Goal: Transaction & Acquisition: Purchase product/service

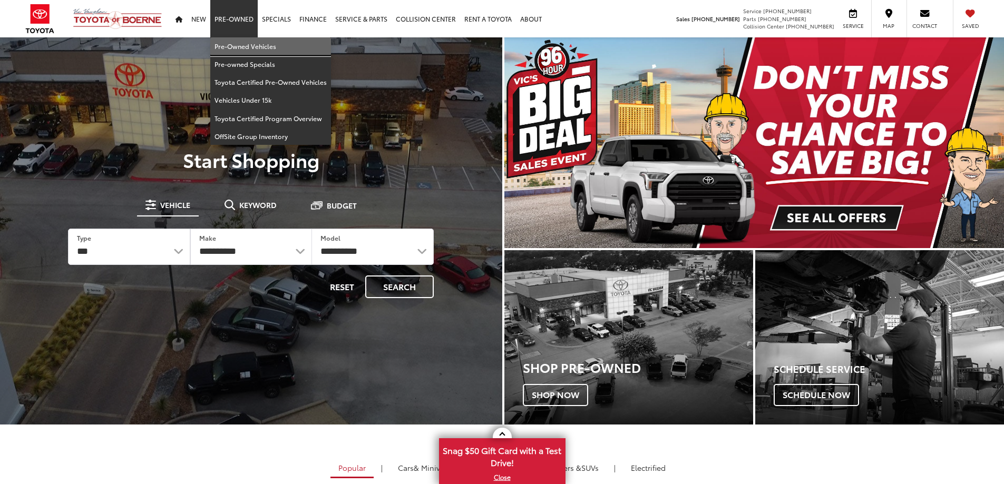
click at [236, 50] on link "Pre-Owned Vehicles" at bounding box center [270, 46] width 121 height 18
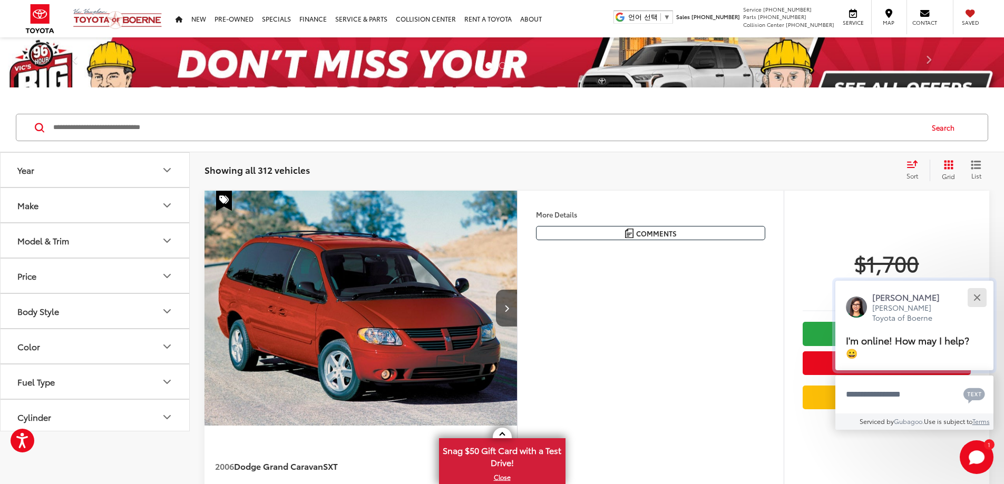
click at [978, 295] on div "Close" at bounding box center [976, 297] width 7 height 7
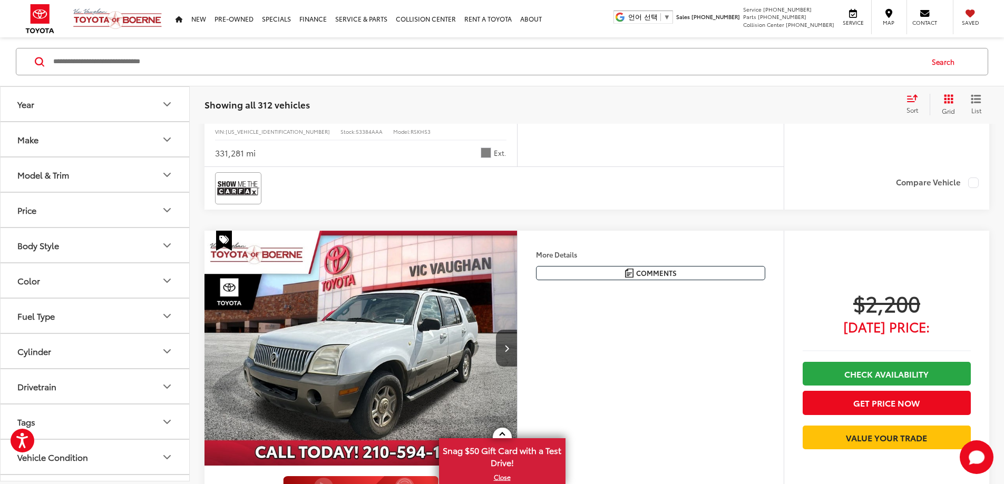
scroll to position [361, 0]
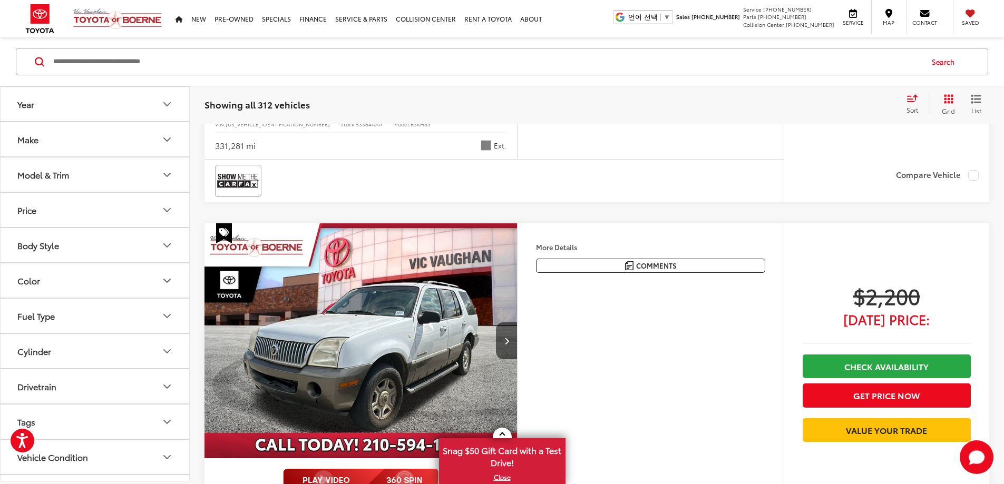
click at [169, 464] on button "Vehicle Condition" at bounding box center [96, 457] width 190 height 34
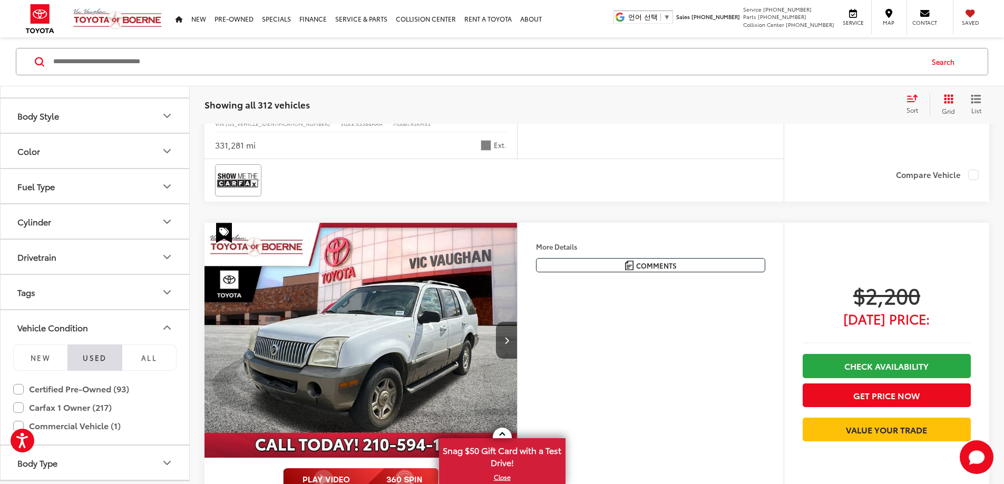
scroll to position [164, 0]
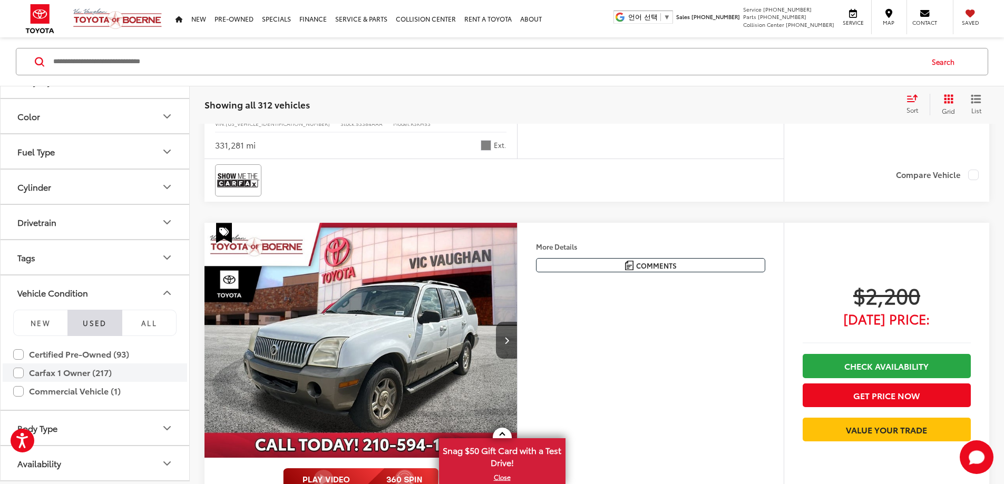
click at [16, 370] on label "Carfax 1 Owner (217)" at bounding box center [94, 373] width 163 height 18
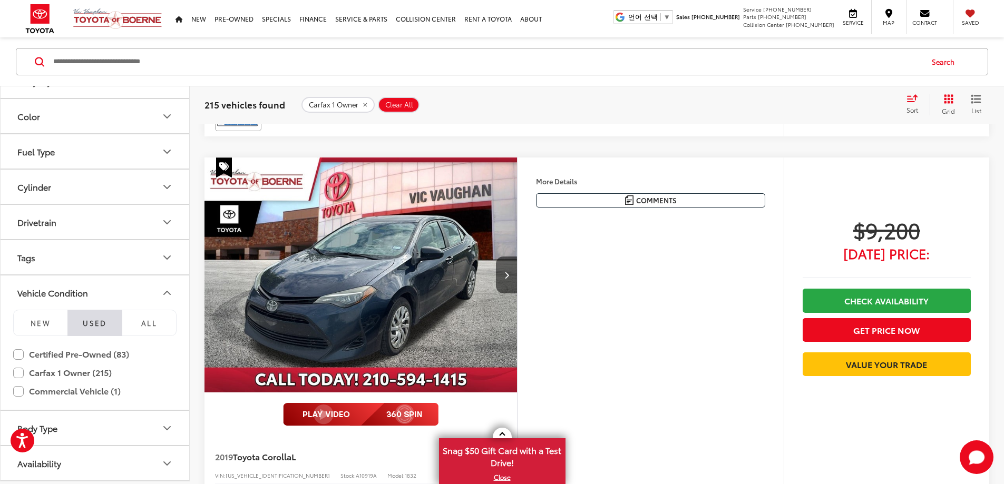
scroll to position [3360, 0]
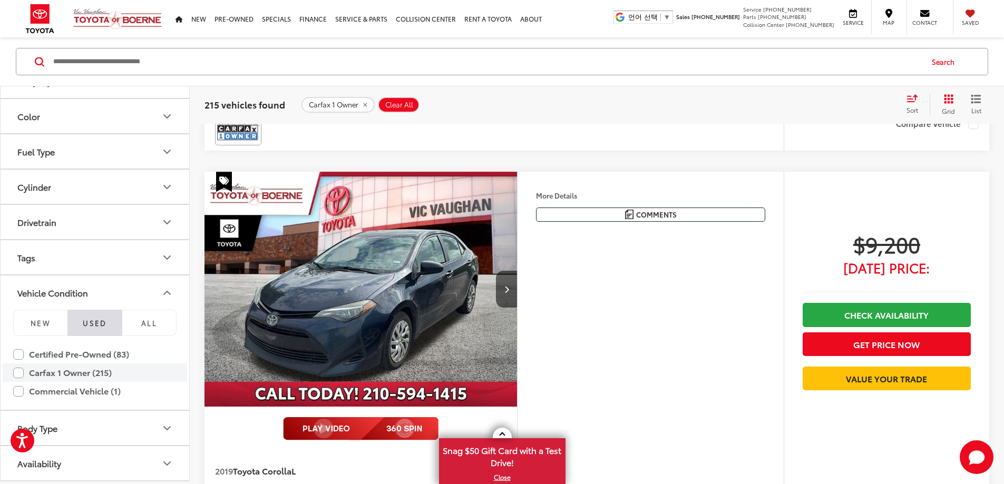
click at [21, 373] on label "Carfax 1 Owner (215)" at bounding box center [94, 373] width 163 height 18
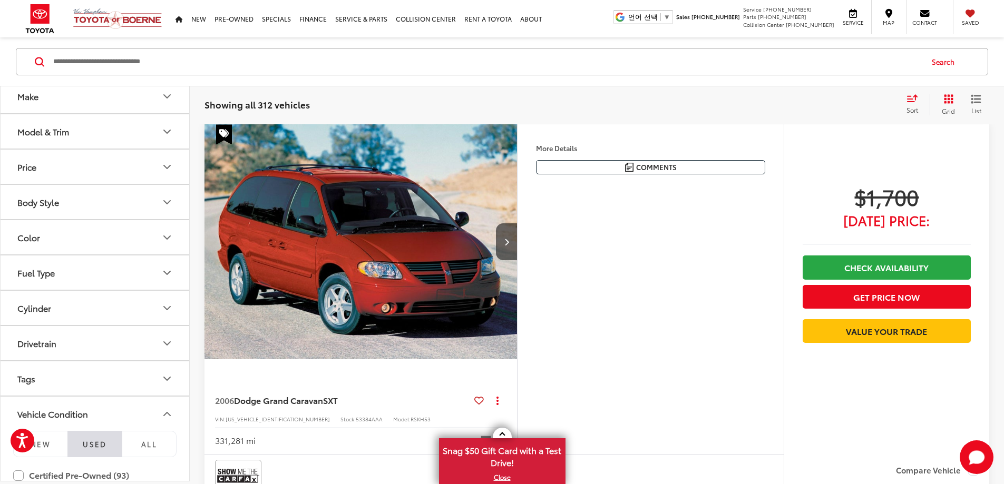
scroll to position [14, 0]
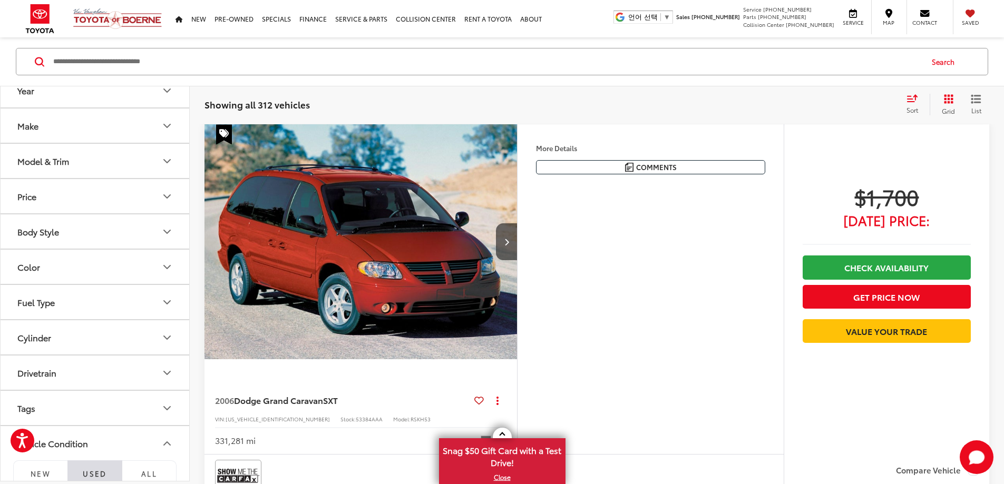
click at [153, 239] on button "Body Style" at bounding box center [96, 231] width 190 height 34
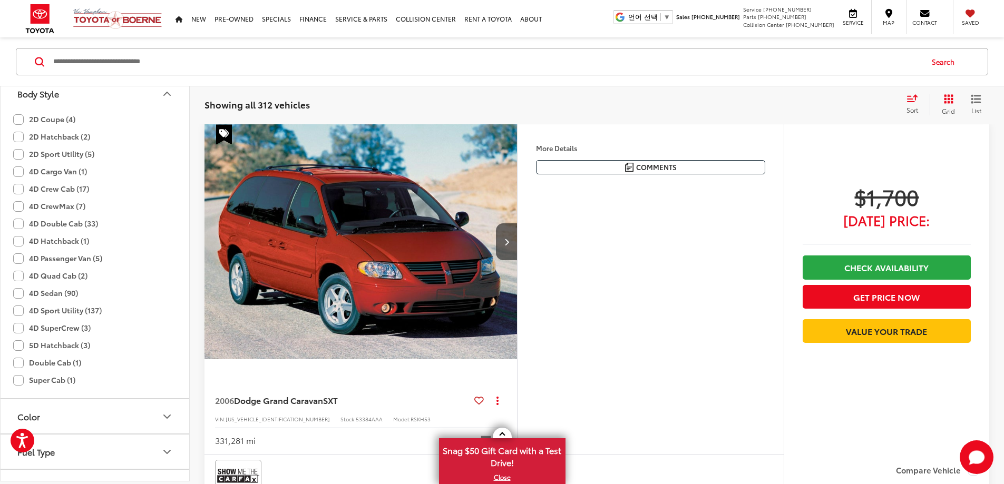
scroll to position [153, 0]
click at [18, 306] on label "4D Sport Utility (137)" at bounding box center [57, 309] width 89 height 17
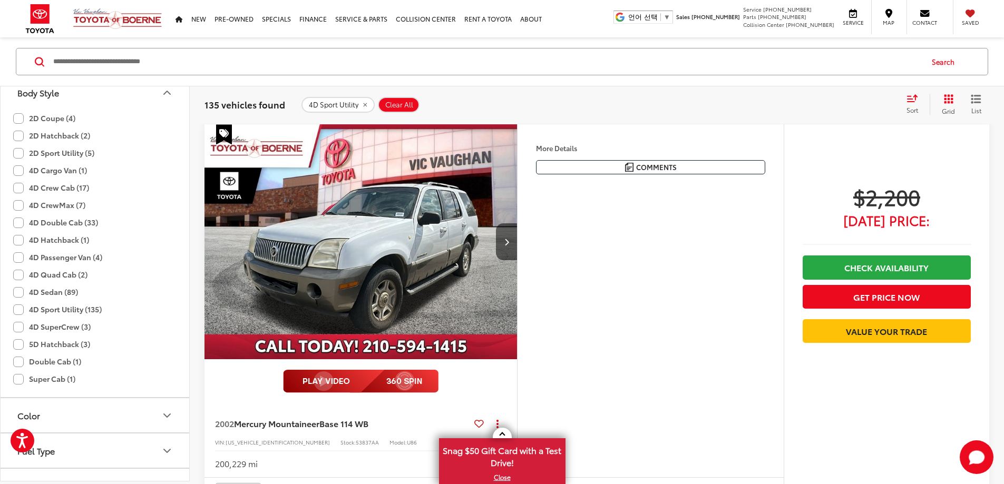
click at [17, 260] on label "4D Passenger Van (4)" at bounding box center [57, 257] width 89 height 17
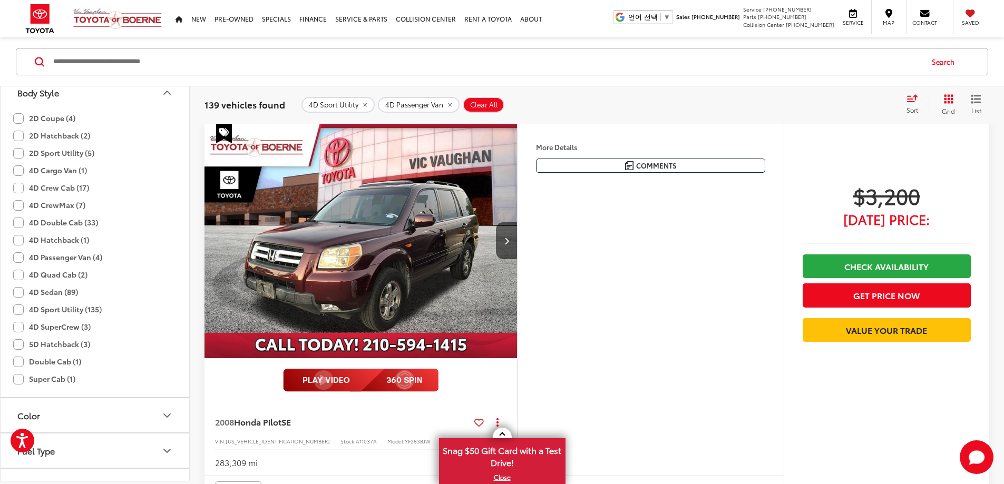
scroll to position [1036, 0]
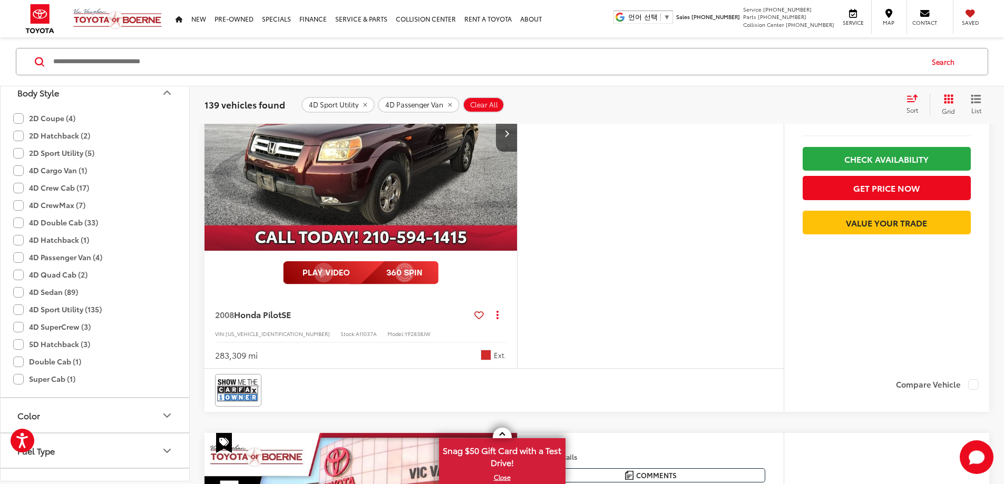
click at [463, 161] on img "2008 Honda Pilot SE 0" at bounding box center [361, 134] width 314 height 236
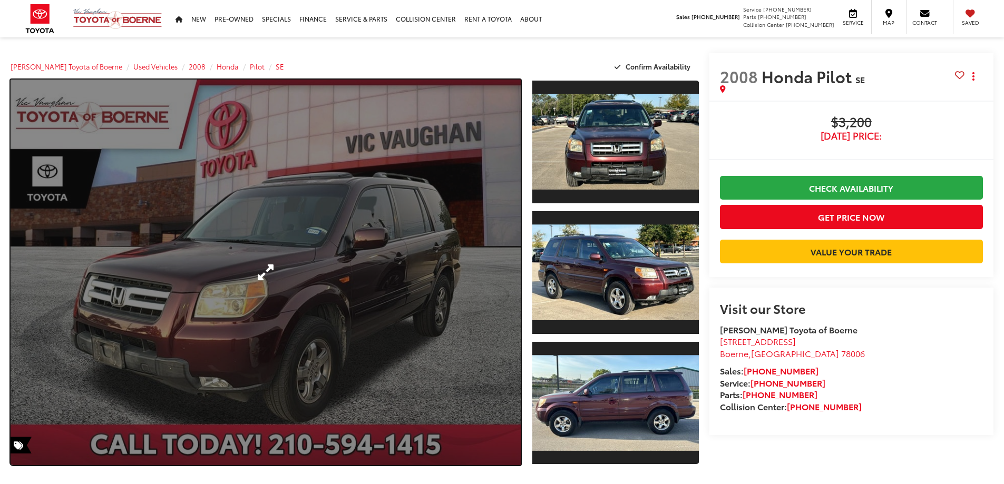
click at [401, 219] on link "Expand Photo 0" at bounding box center [266, 273] width 510 height 386
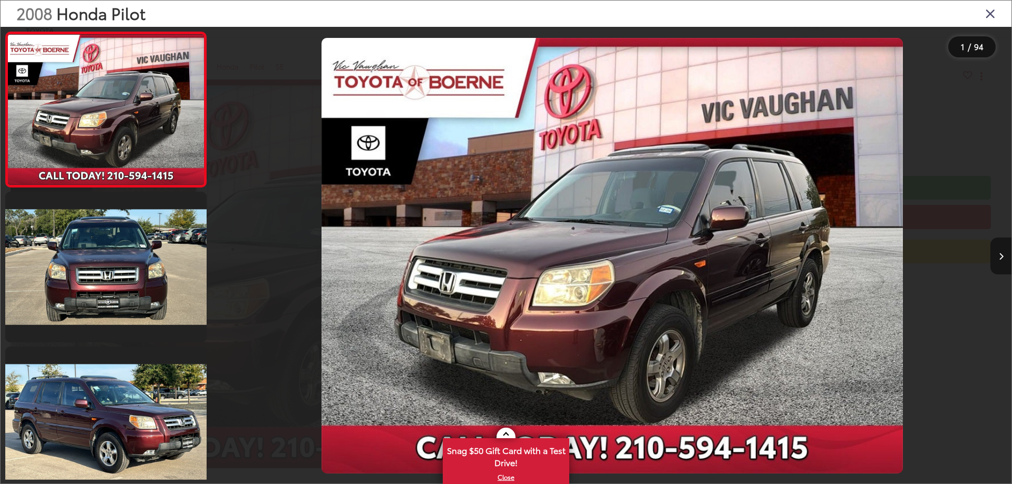
click at [1003, 260] on button "Next image" at bounding box center [1000, 256] width 21 height 37
click at [1003, 259] on button "Next image" at bounding box center [1000, 256] width 21 height 37
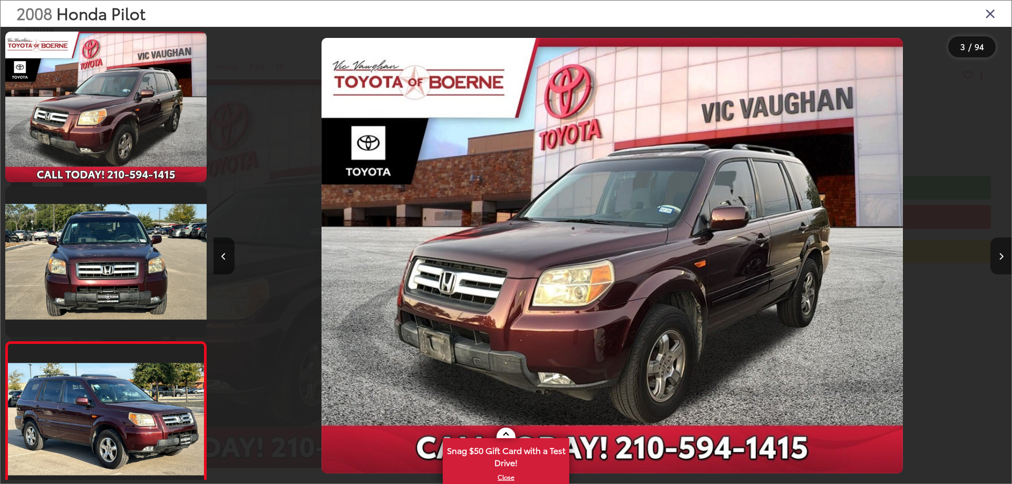
click at [1003, 259] on button "Next image" at bounding box center [1000, 256] width 21 height 37
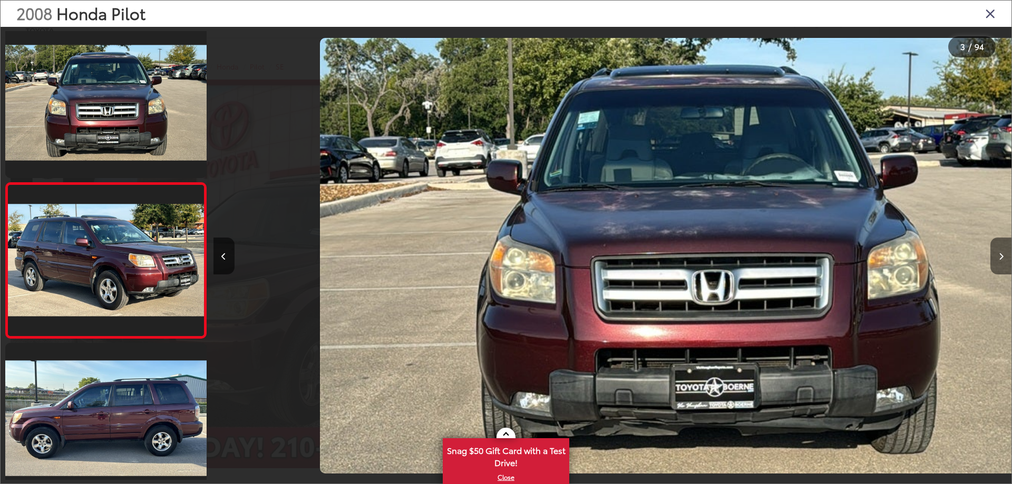
click at [1003, 259] on button "Next image" at bounding box center [1000, 256] width 21 height 37
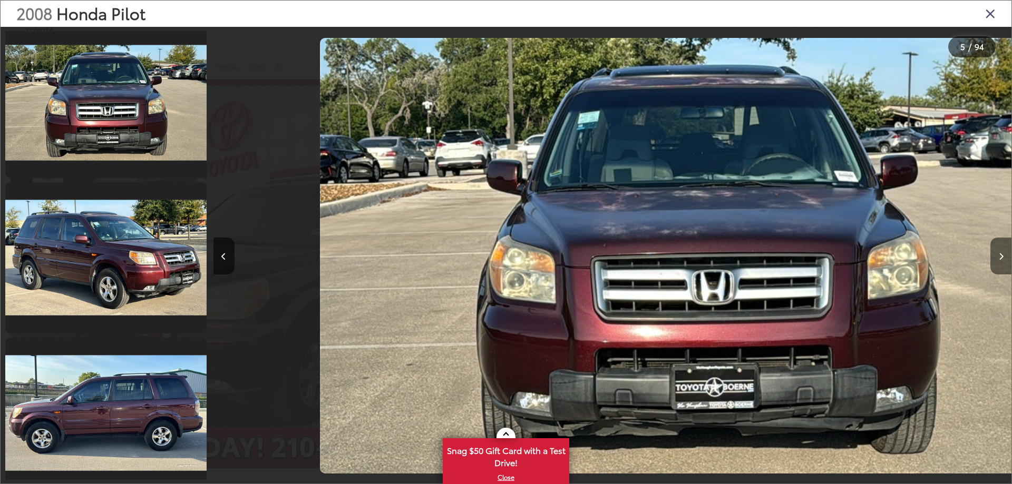
scroll to position [505, 0]
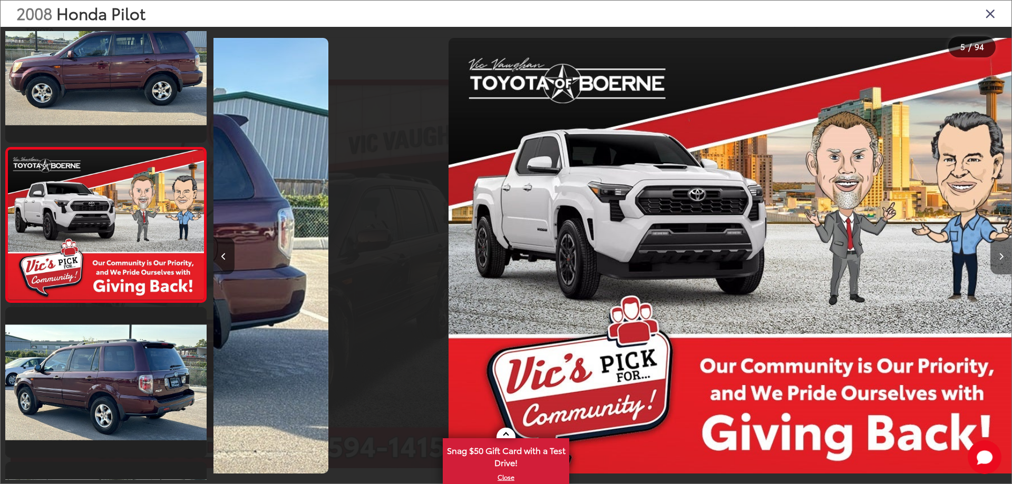
click at [1003, 259] on button "Next image" at bounding box center [1000, 256] width 21 height 37
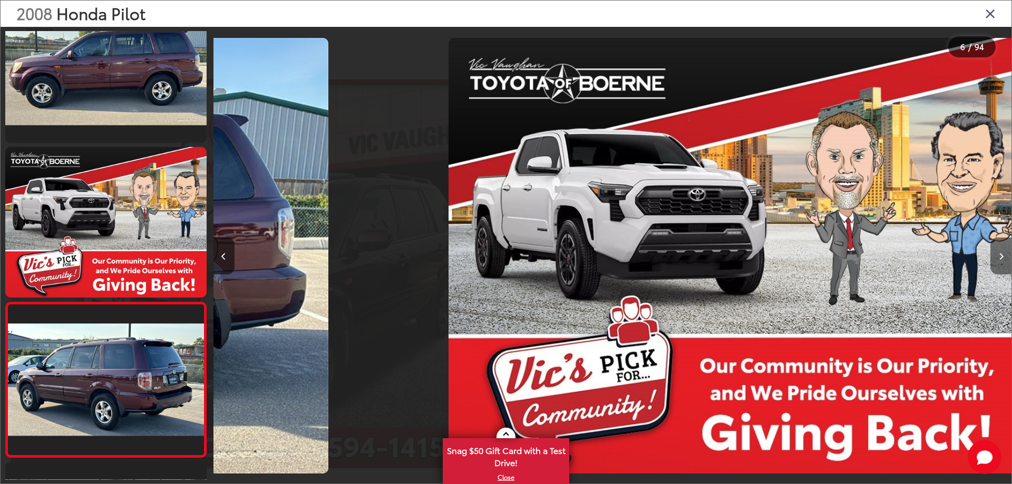
scroll to position [0, 3264]
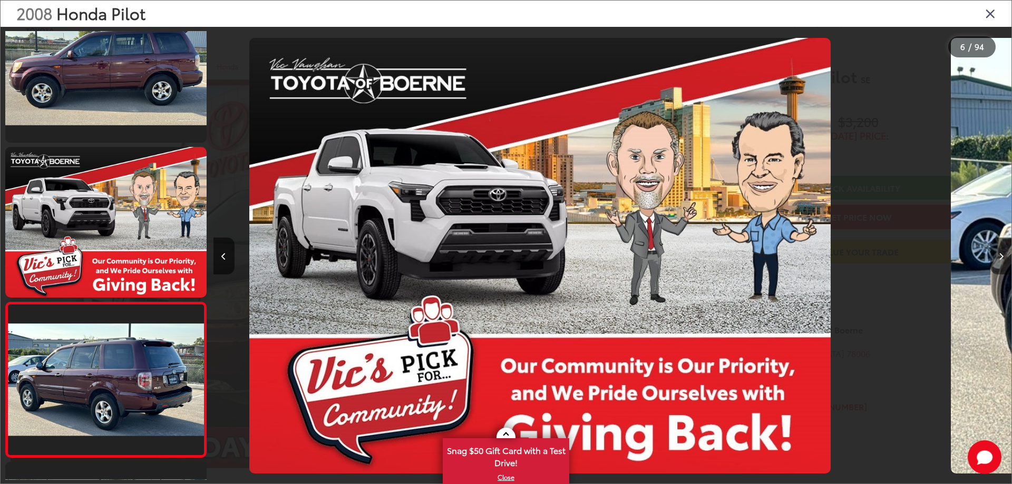
click at [1003, 259] on button "Next image" at bounding box center [1000, 256] width 21 height 37
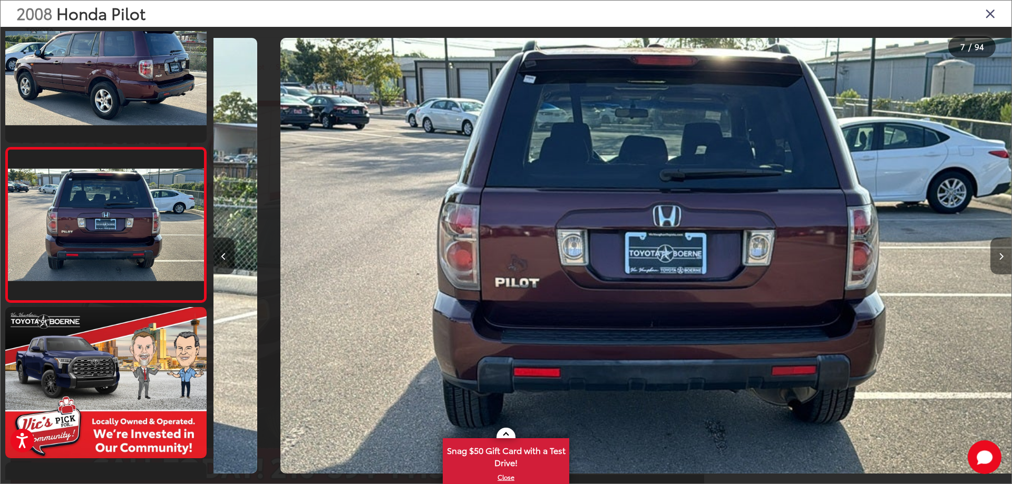
scroll to position [0, 0]
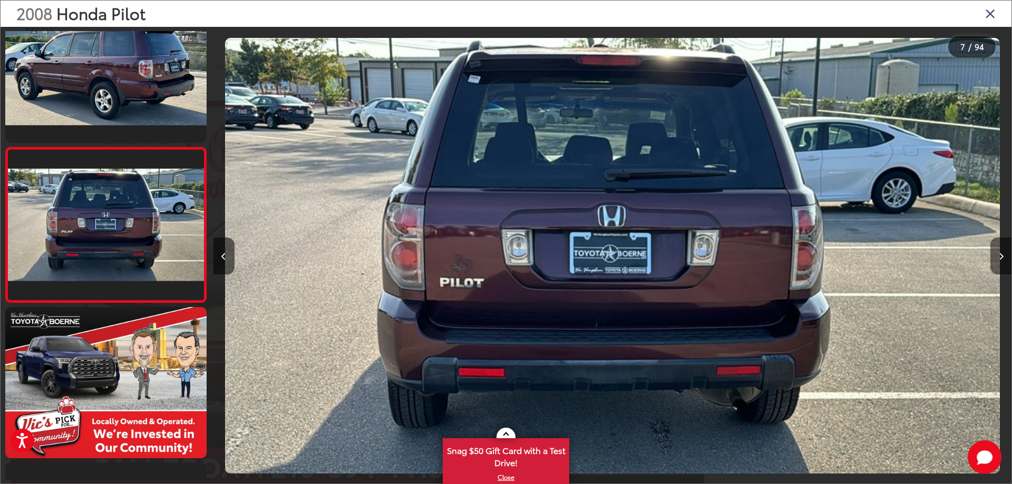
click at [1003, 259] on button "Next image" at bounding box center [1000, 256] width 21 height 37
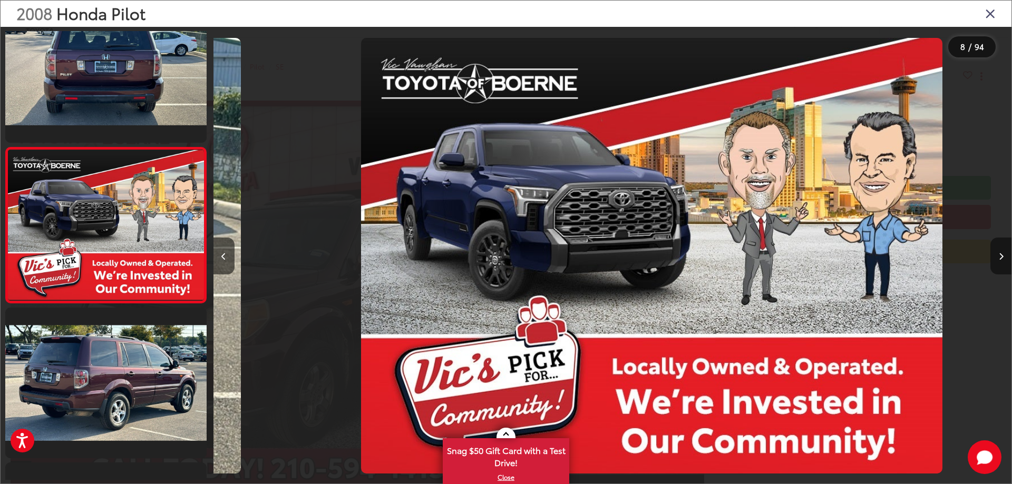
scroll to position [0, 5585]
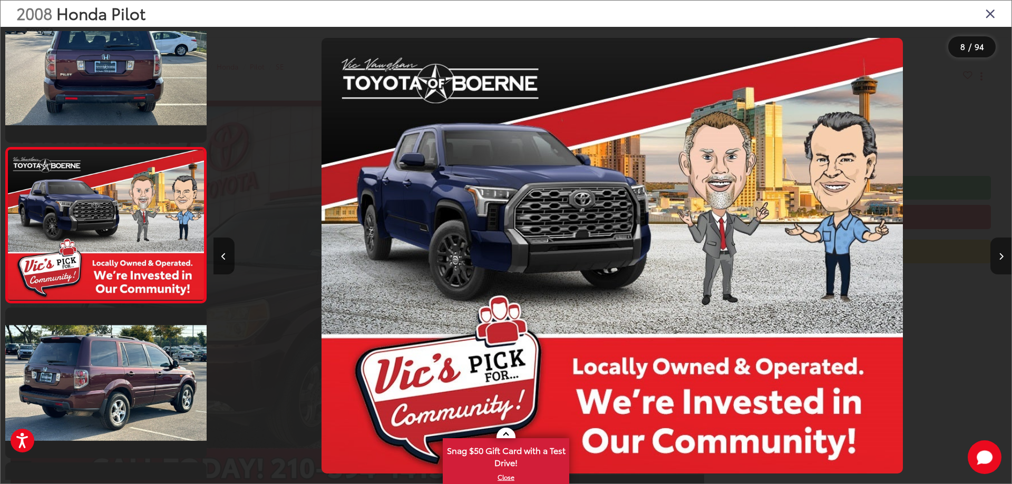
click at [1003, 259] on button "Next image" at bounding box center [1000, 256] width 21 height 37
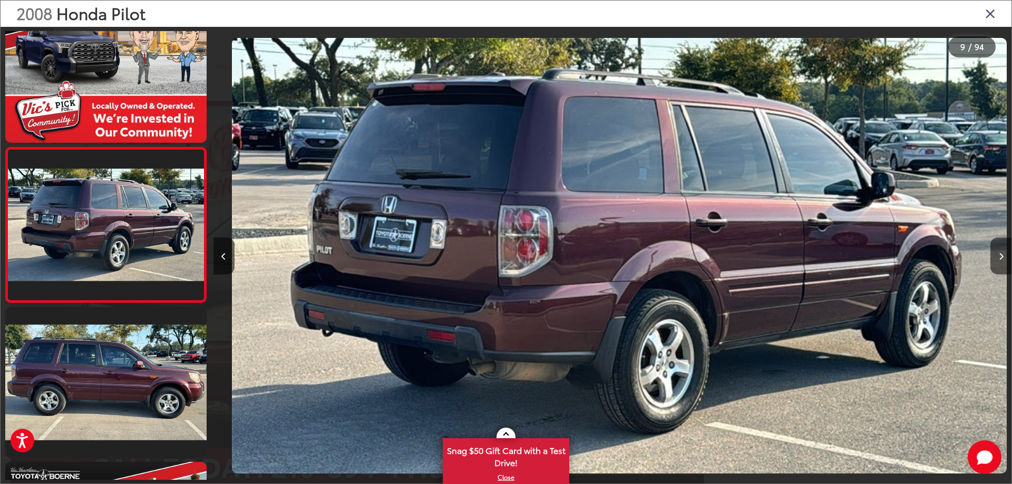
scroll to position [0, 6383]
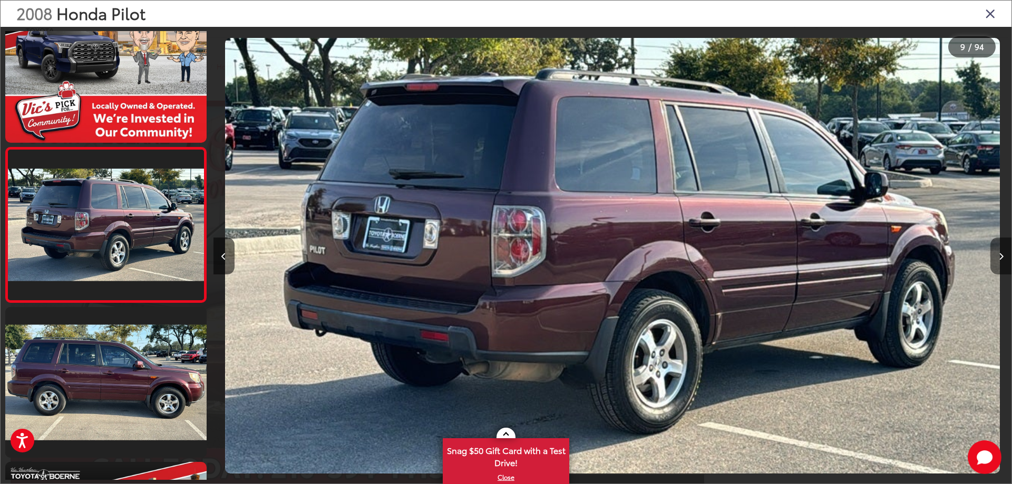
click at [1003, 254] on button "Next image" at bounding box center [1000, 256] width 21 height 37
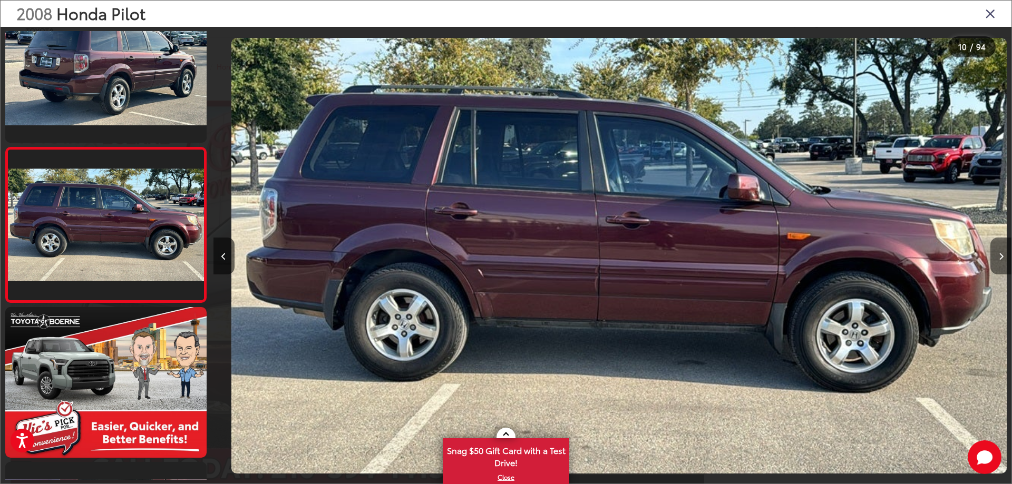
scroll to position [0, 7181]
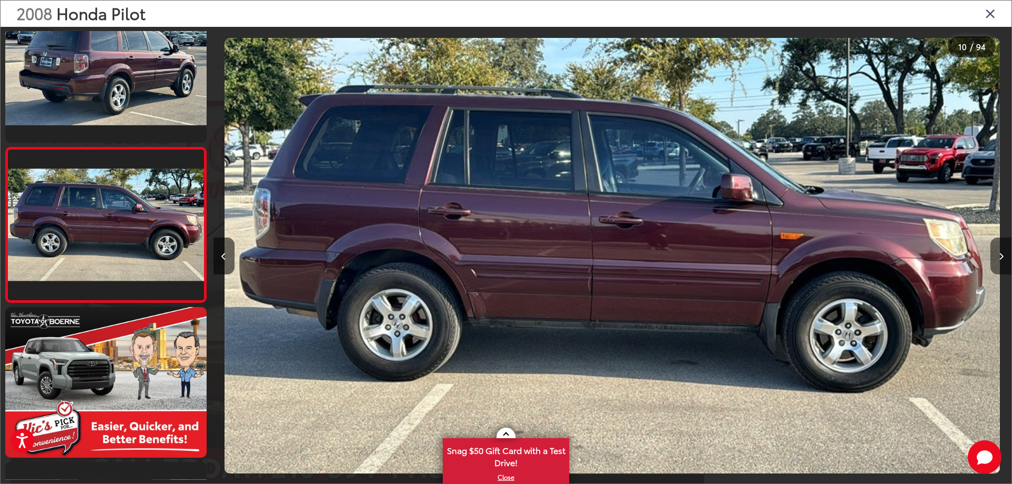
click at [1003, 254] on button "Next image" at bounding box center [1000, 256] width 21 height 37
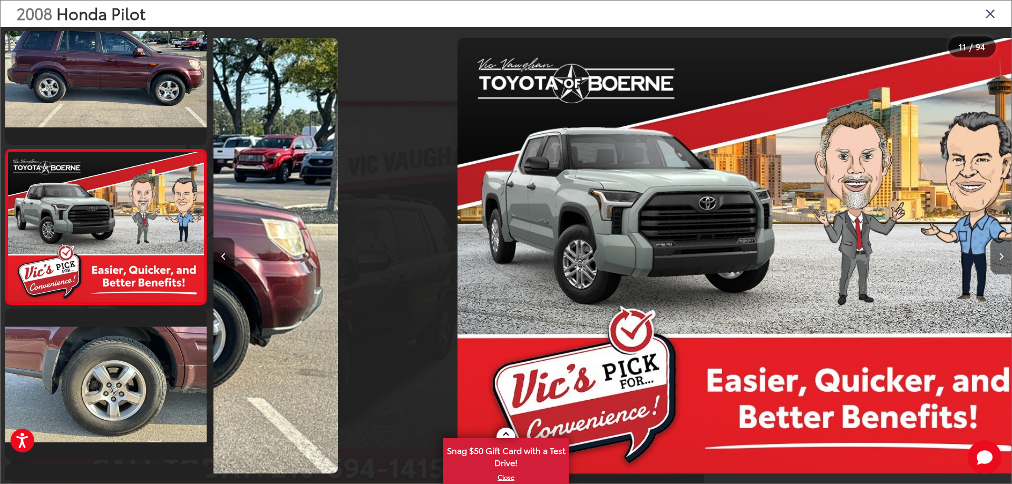
scroll to position [1435, 0]
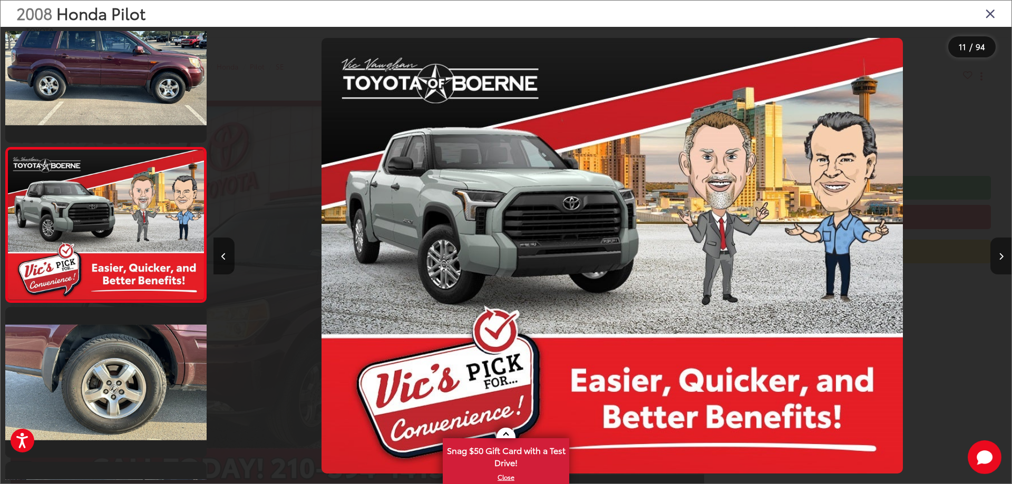
click at [1003, 254] on button "Next image" at bounding box center [1000, 256] width 21 height 37
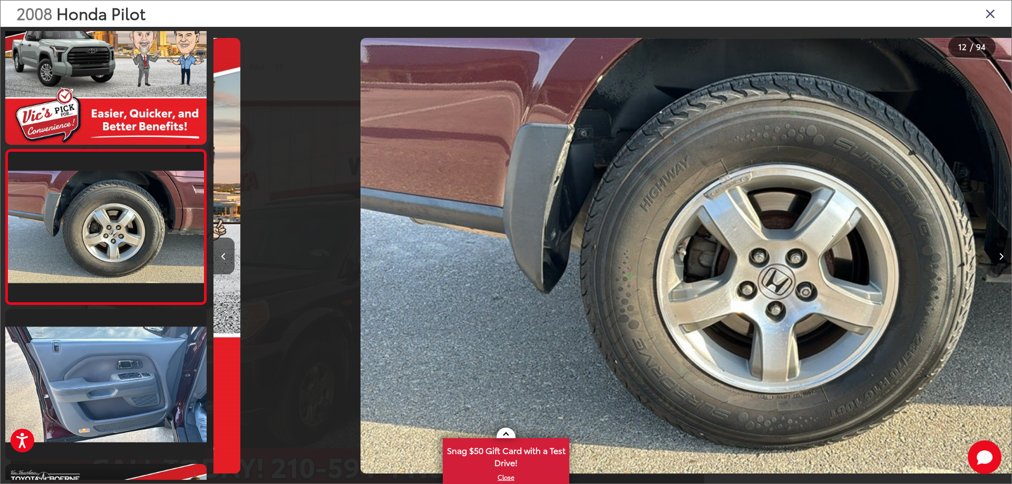
scroll to position [0, 0]
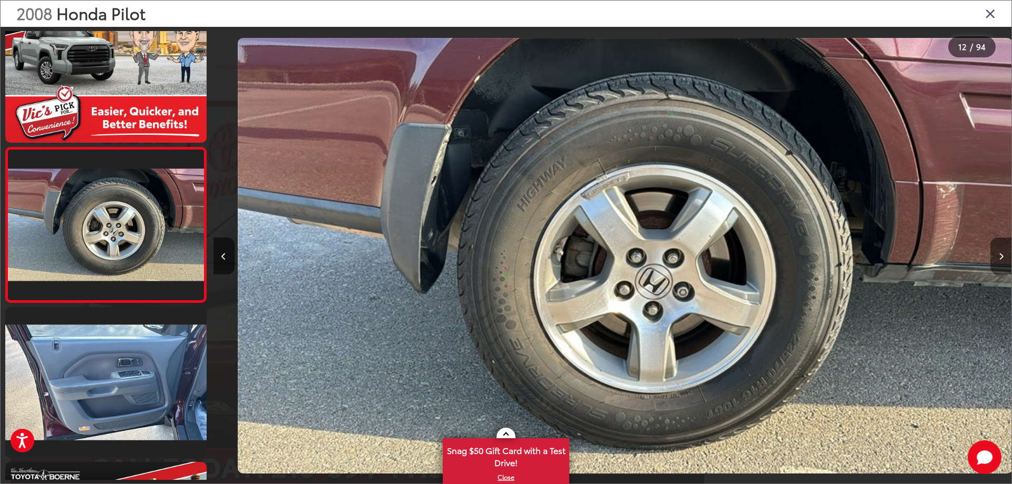
click at [1003, 254] on button "Next image" at bounding box center [1000, 256] width 21 height 37
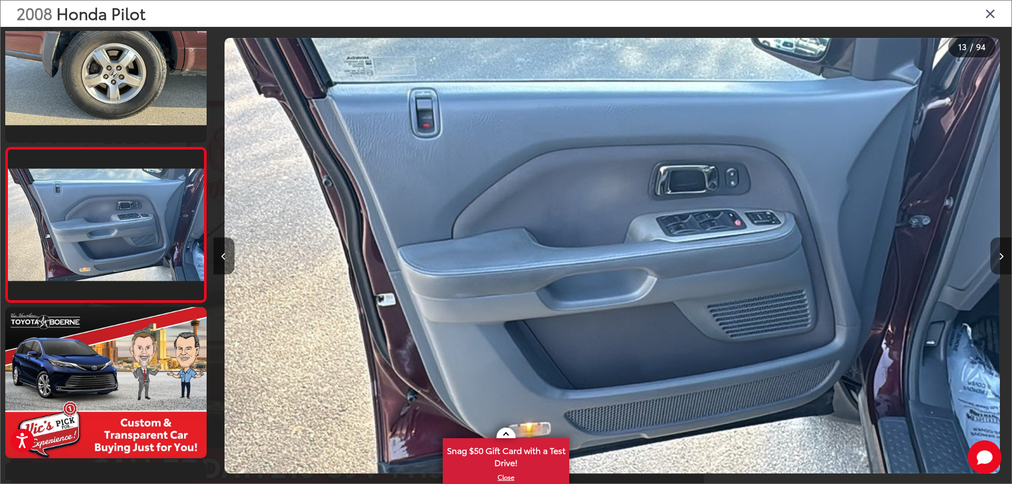
click at [1003, 254] on button "Next image" at bounding box center [1000, 256] width 21 height 37
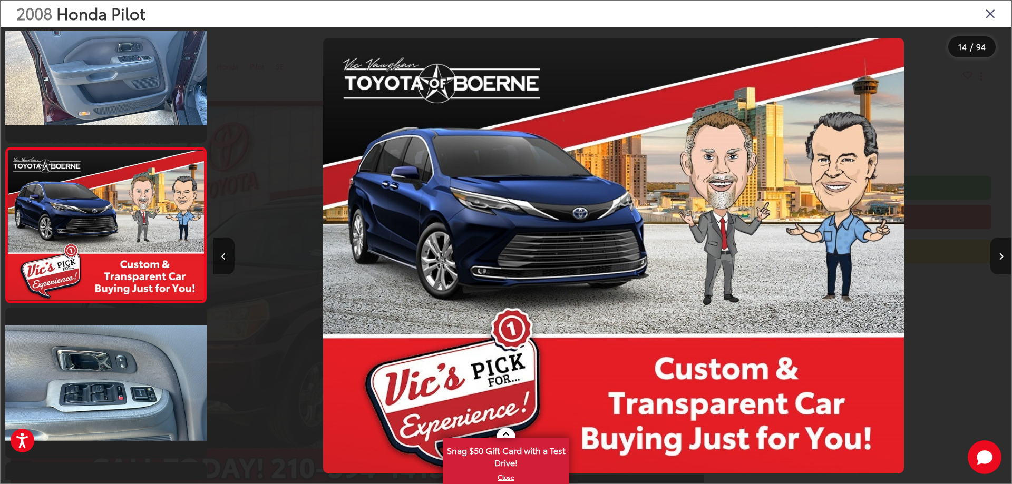
click at [1003, 254] on button "Next image" at bounding box center [1000, 256] width 21 height 37
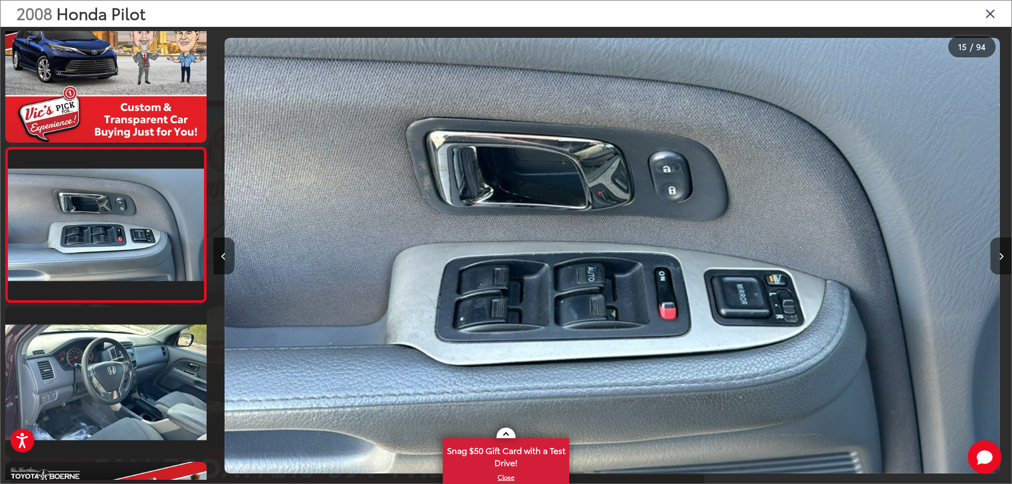
click at [1003, 254] on button "Next image" at bounding box center [1000, 256] width 21 height 37
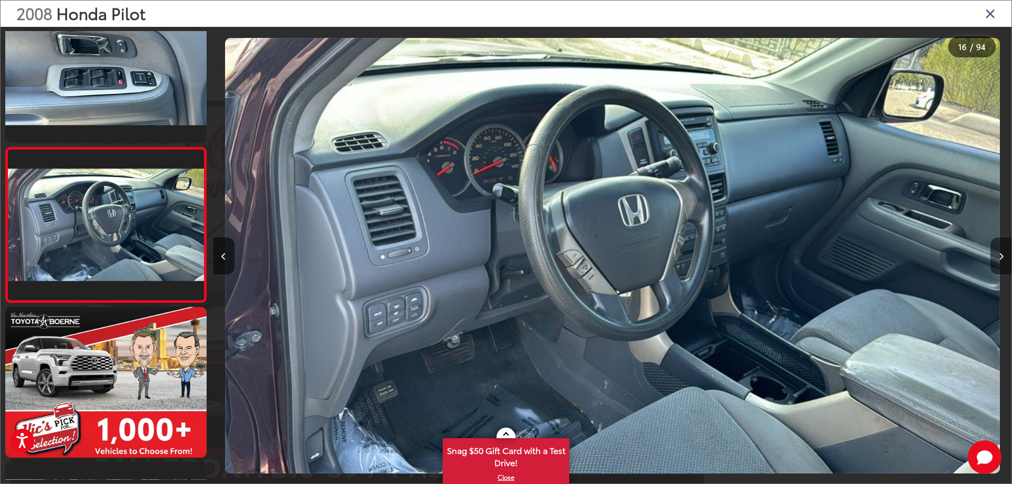
click at [1003, 254] on button "Next image" at bounding box center [1000, 256] width 21 height 37
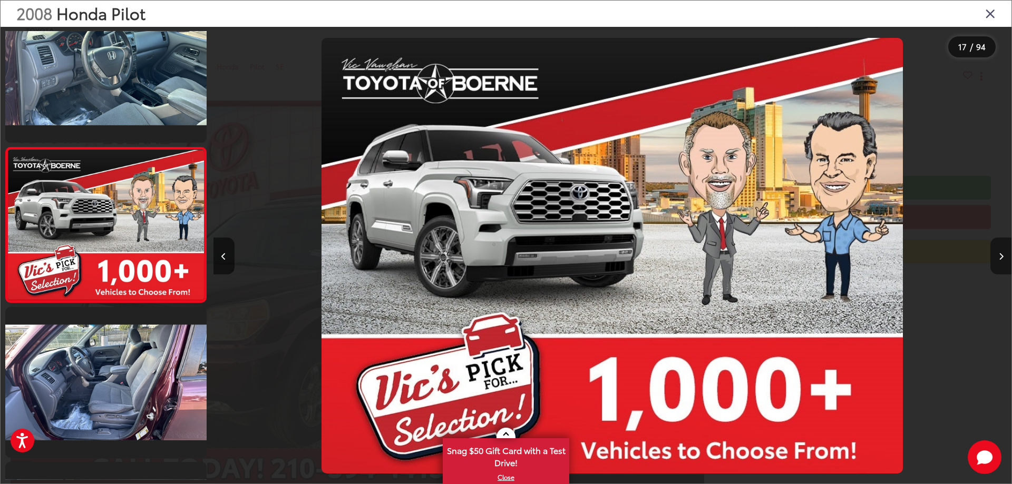
click at [1003, 254] on button "Next image" at bounding box center [1000, 256] width 21 height 37
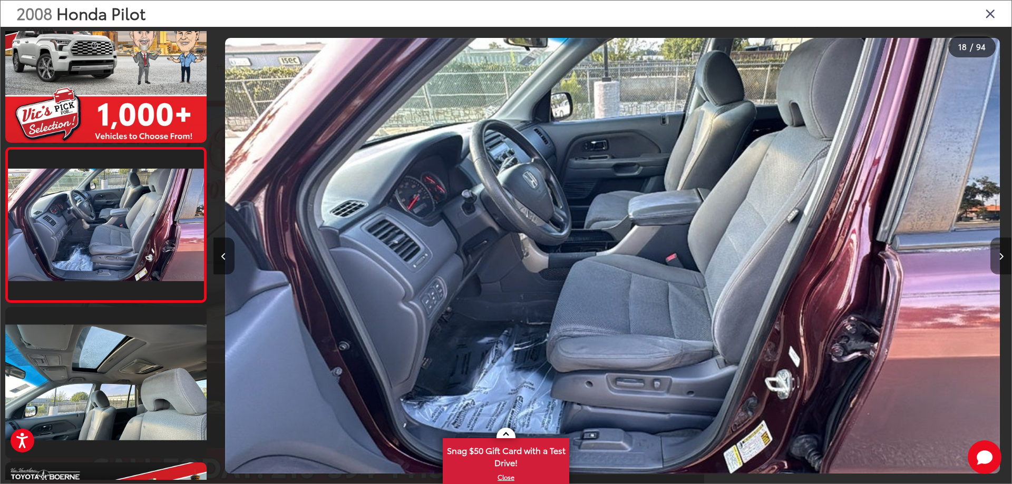
click at [1003, 255] on button "Next image" at bounding box center [1000, 256] width 21 height 37
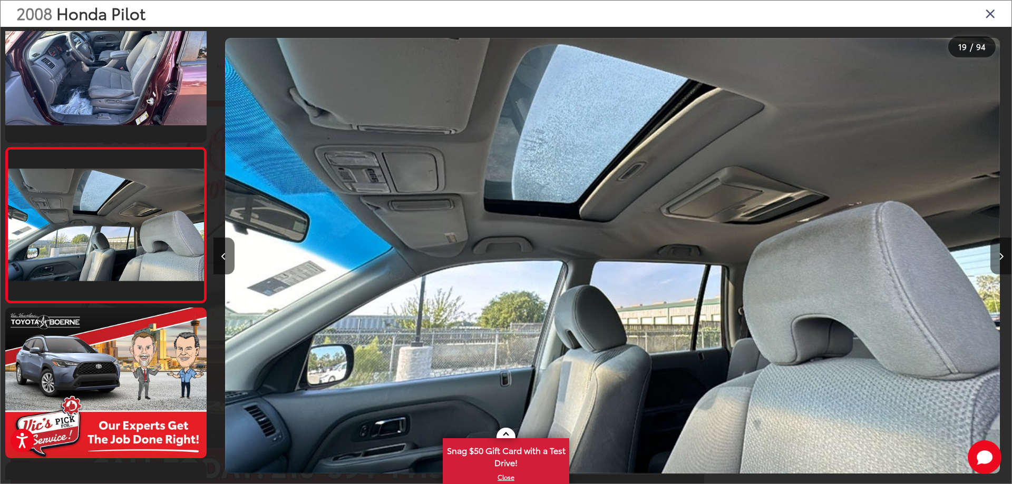
click at [1003, 256] on button "Next image" at bounding box center [1000, 256] width 21 height 37
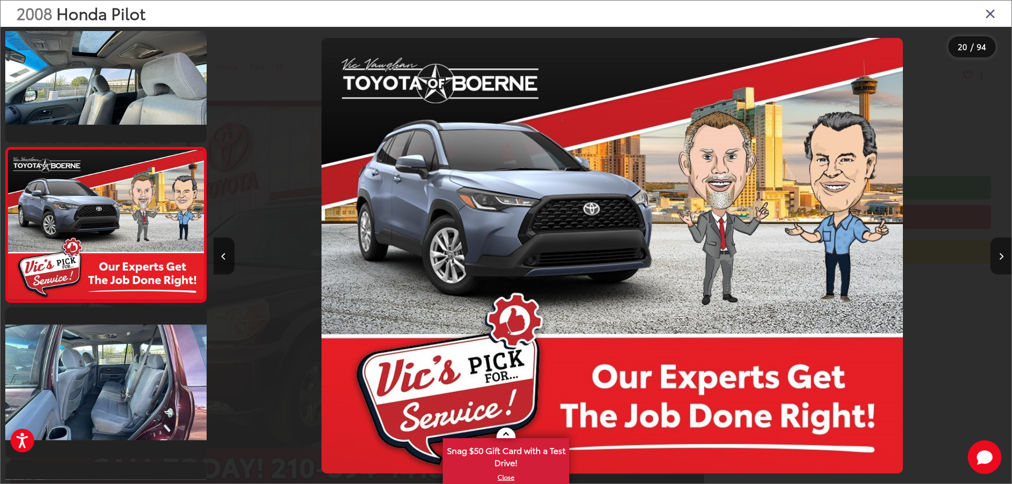
click at [1002, 256] on icon "Next image" at bounding box center [1000, 256] width 5 height 7
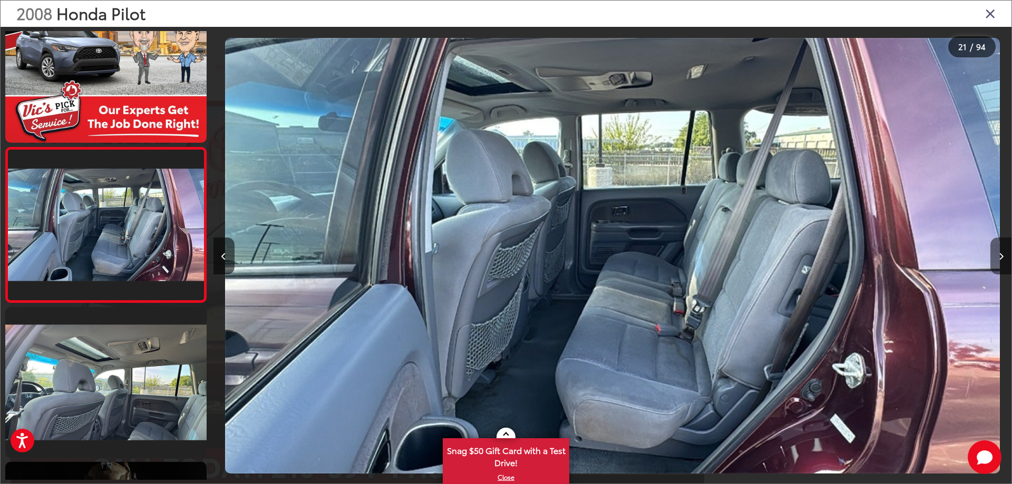
click at [1002, 256] on icon "Next image" at bounding box center [1000, 256] width 5 height 7
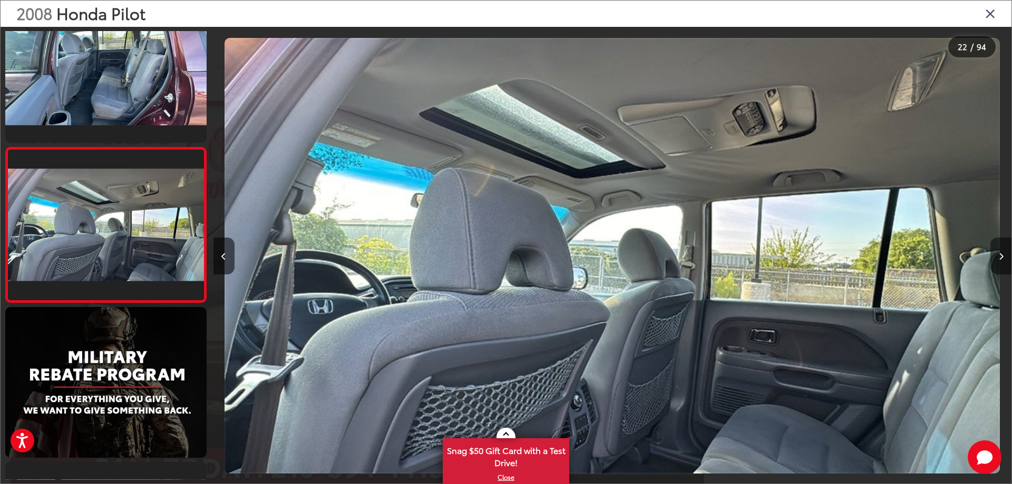
click at [999, 267] on button "Next image" at bounding box center [1000, 256] width 21 height 37
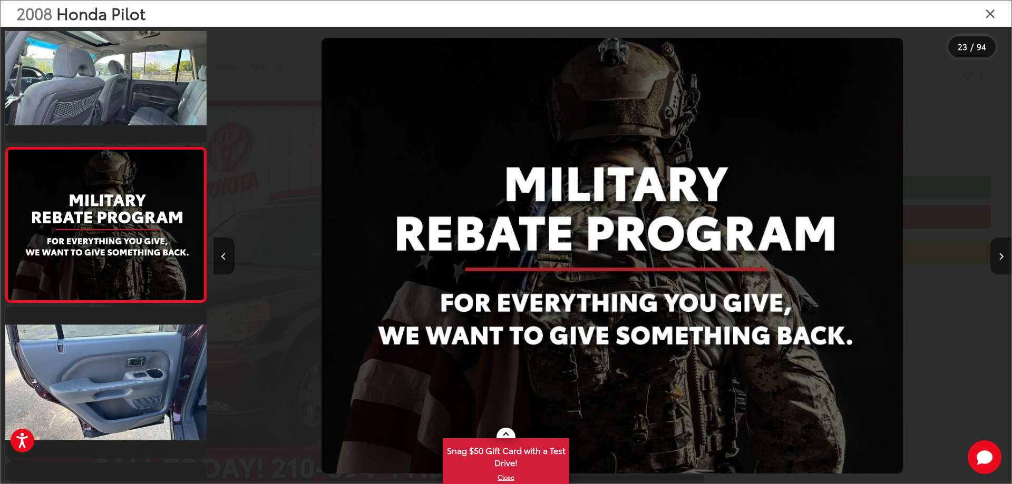
click at [999, 267] on button "Next image" at bounding box center [1000, 256] width 21 height 37
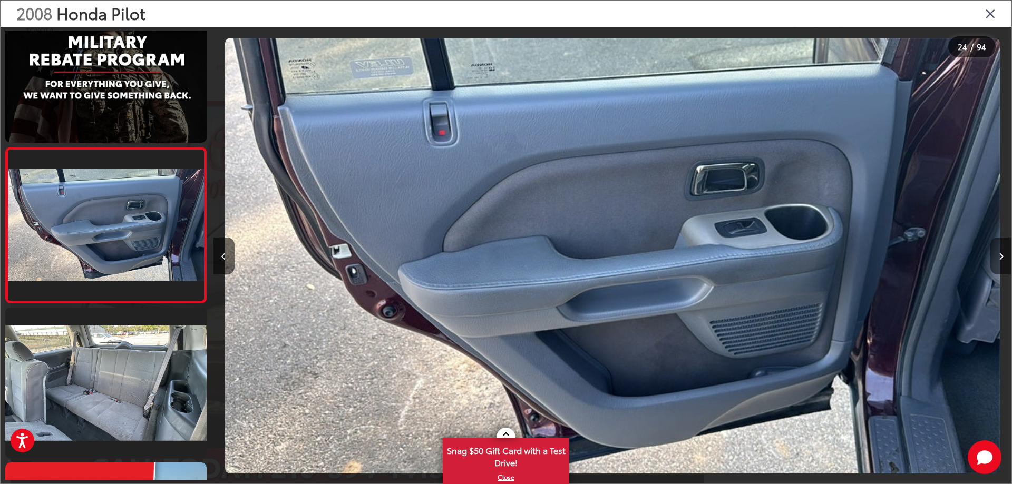
click at [999, 267] on button "Next image" at bounding box center [1000, 256] width 21 height 37
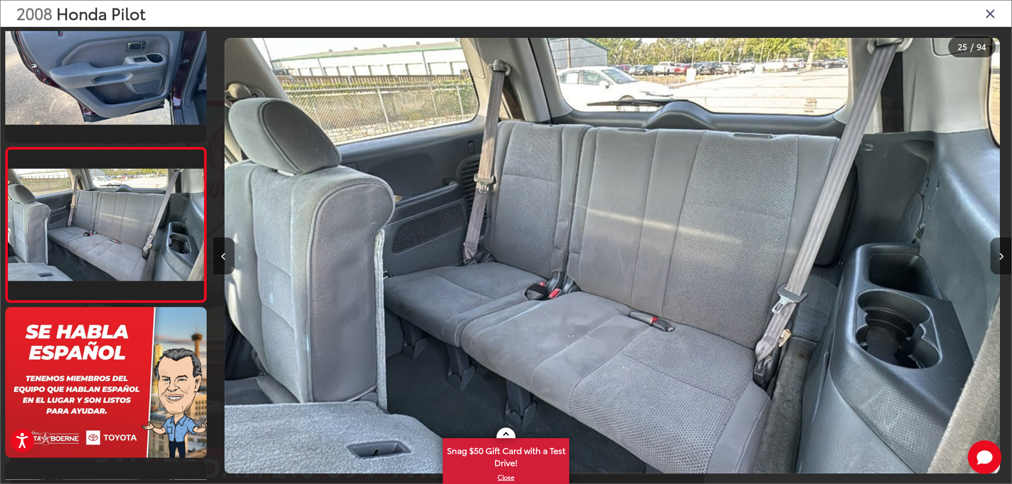
click at [999, 267] on button "Next image" at bounding box center [1000, 256] width 21 height 37
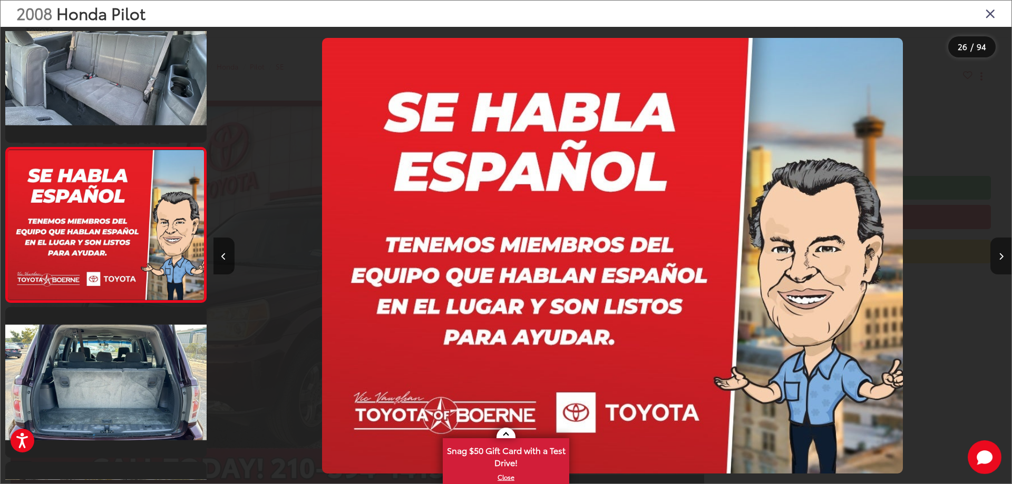
click at [999, 267] on button "Next image" at bounding box center [1000, 256] width 21 height 37
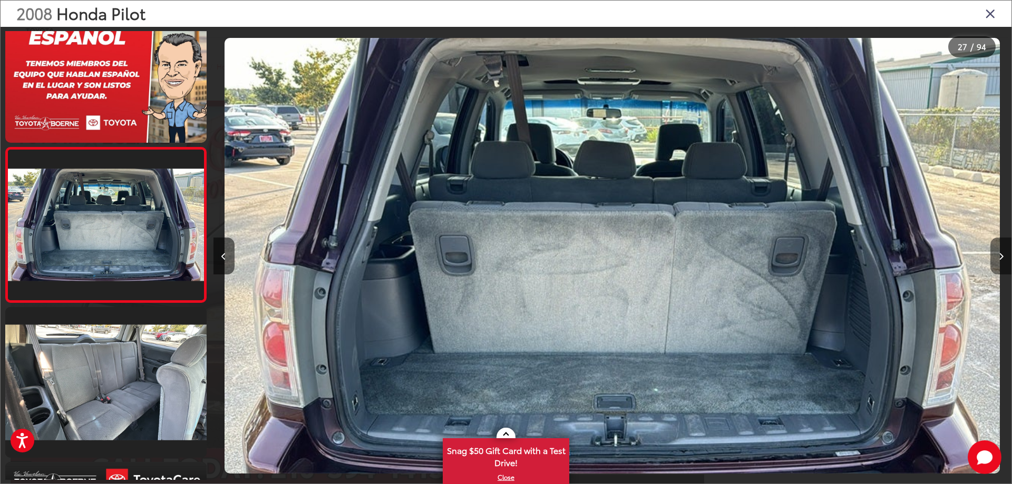
drag, startPoint x: 997, startPoint y: 268, endPoint x: 1000, endPoint y: 258, distance: 11.2
click at [1000, 258] on icon "Next image" at bounding box center [1000, 256] width 5 height 7
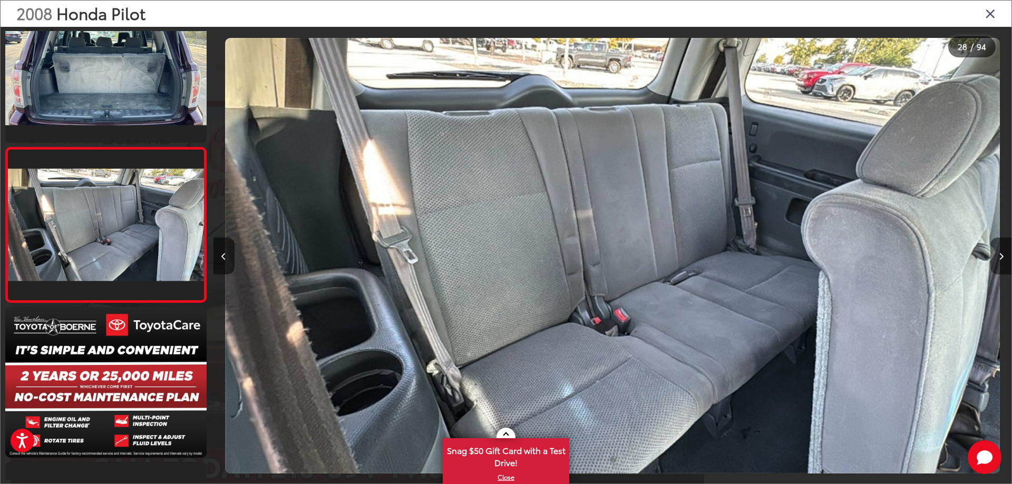
click at [1000, 258] on icon "Next image" at bounding box center [1000, 256] width 5 height 7
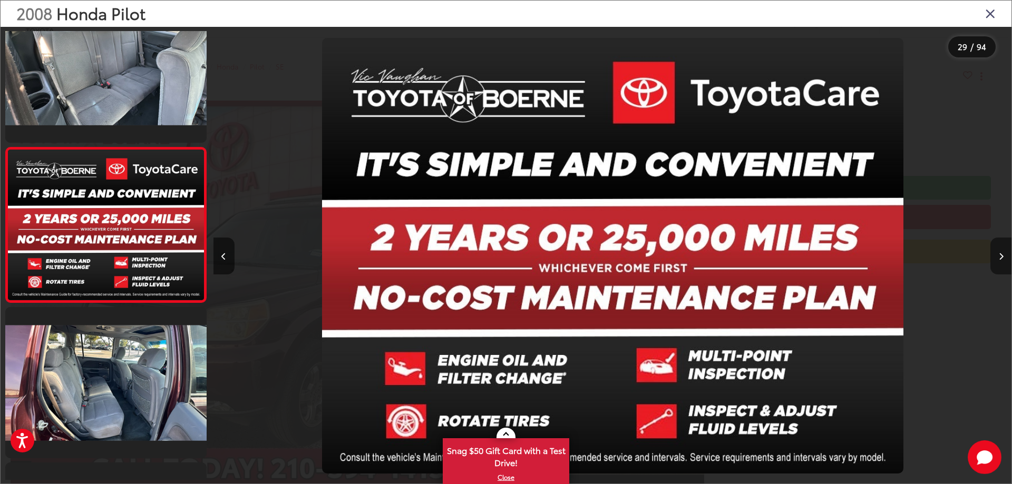
click at [1000, 258] on icon "Next image" at bounding box center [1000, 256] width 5 height 7
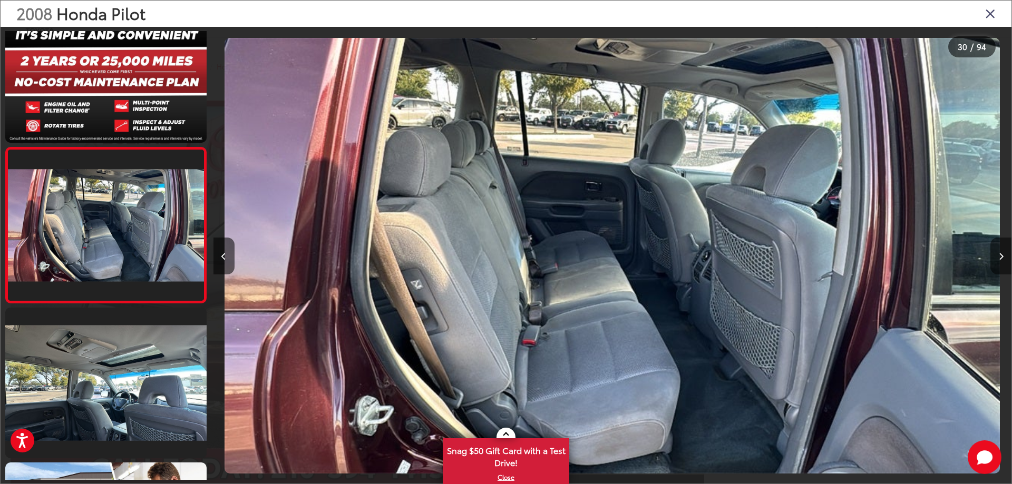
click at [999, 258] on icon "Next image" at bounding box center [1000, 256] width 5 height 7
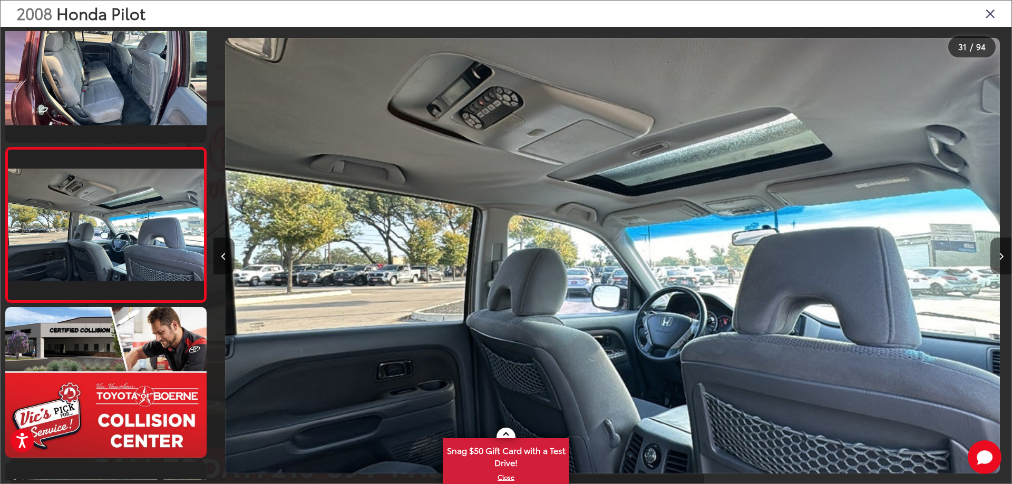
click at [999, 258] on icon "Next image" at bounding box center [1000, 256] width 5 height 7
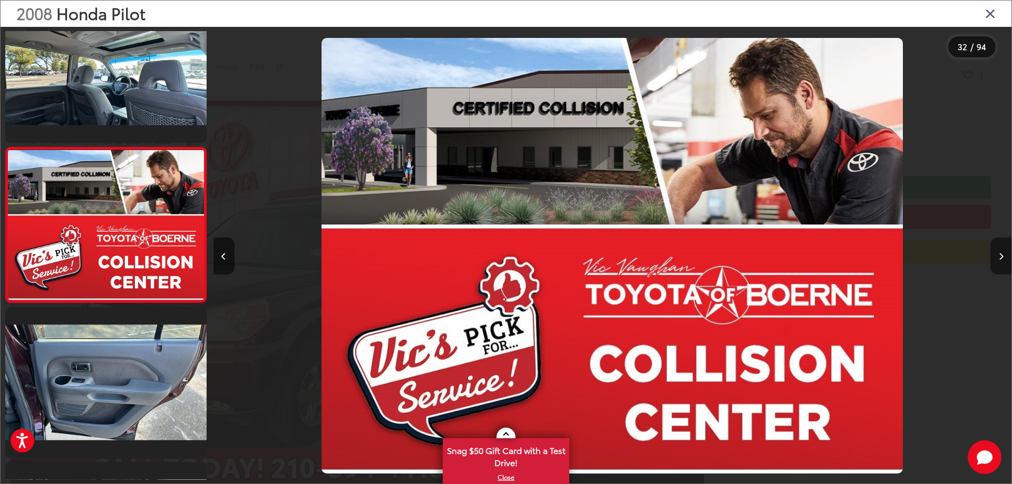
click at [999, 258] on icon "Next image" at bounding box center [1000, 256] width 5 height 7
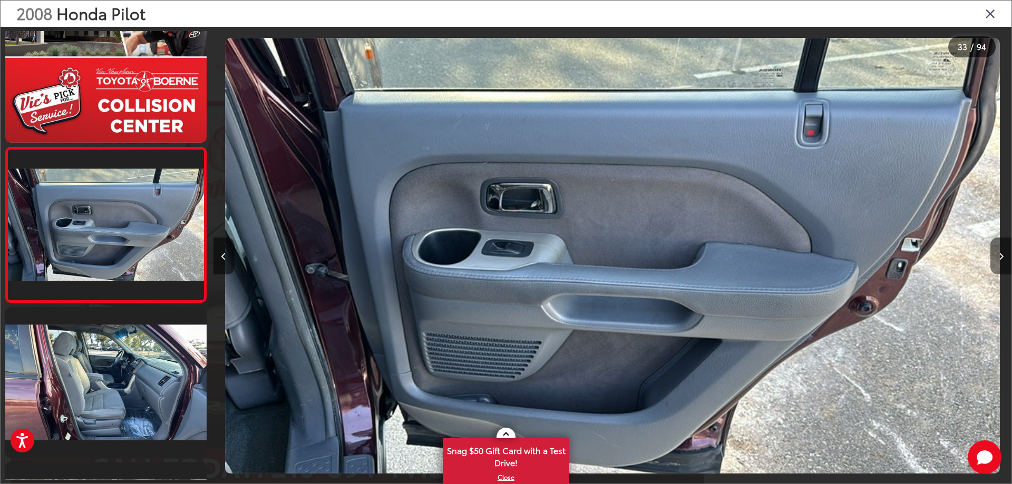
click at [998, 258] on icon "Next image" at bounding box center [1000, 256] width 5 height 7
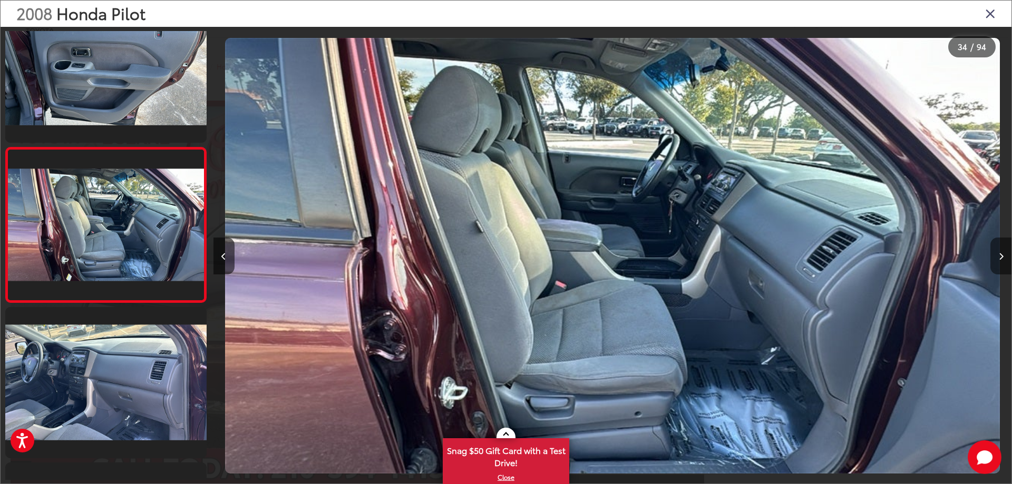
click at [998, 258] on icon "Next image" at bounding box center [1000, 256] width 5 height 7
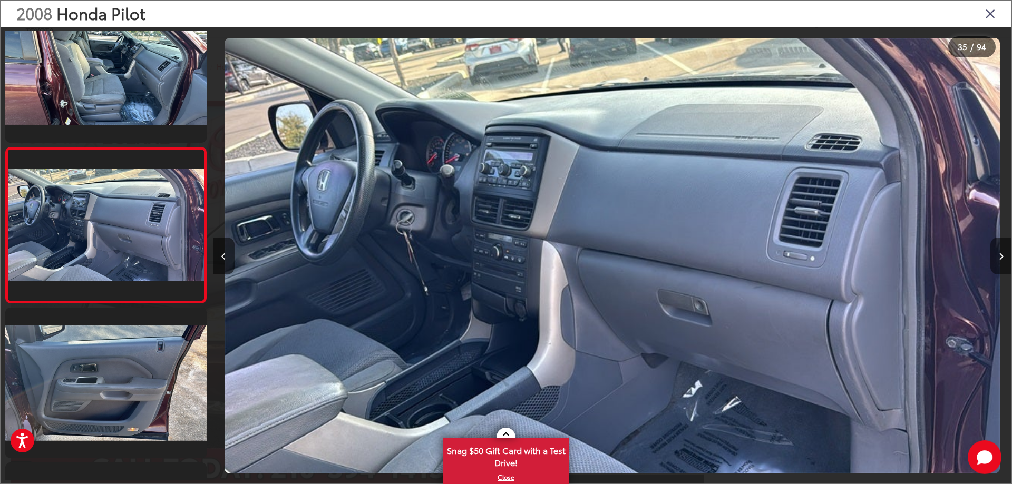
click at [998, 258] on icon "Next image" at bounding box center [1000, 256] width 5 height 7
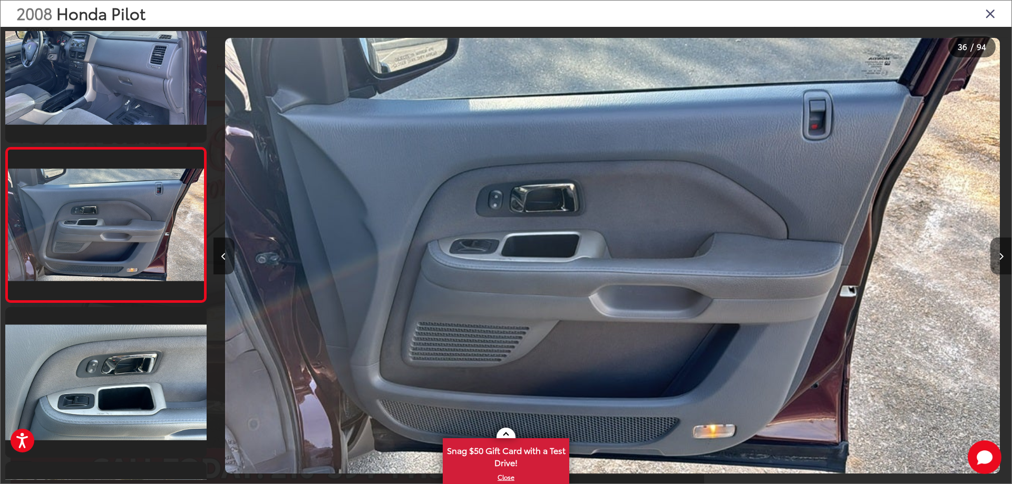
click at [998, 258] on icon "Next image" at bounding box center [1000, 256] width 5 height 7
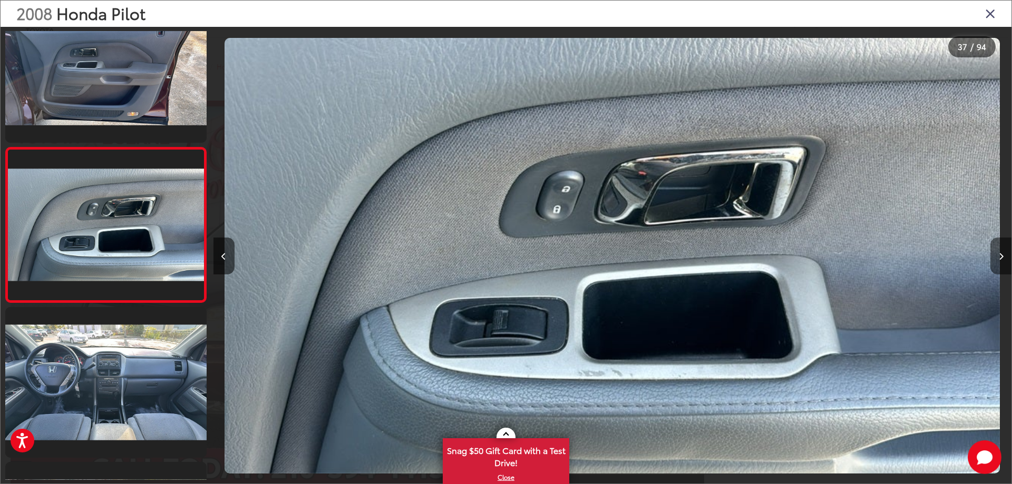
click at [998, 258] on icon "Next image" at bounding box center [1000, 256] width 5 height 7
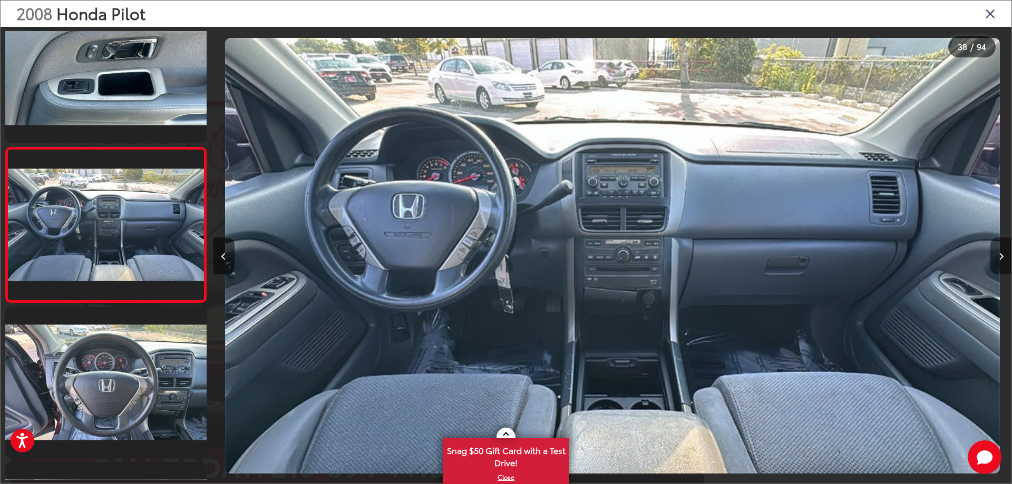
click at [998, 258] on icon "Next image" at bounding box center [1000, 256] width 5 height 7
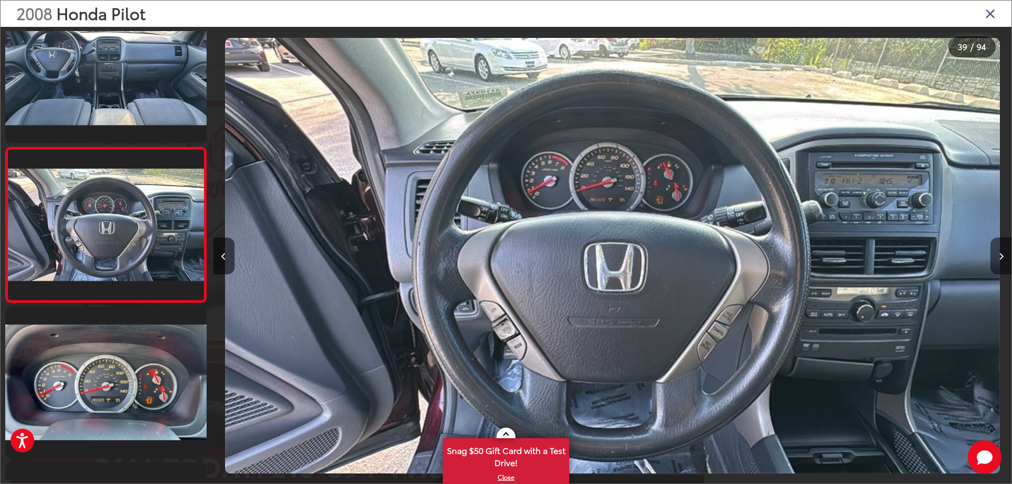
click at [998, 258] on icon "Next image" at bounding box center [1000, 256] width 5 height 7
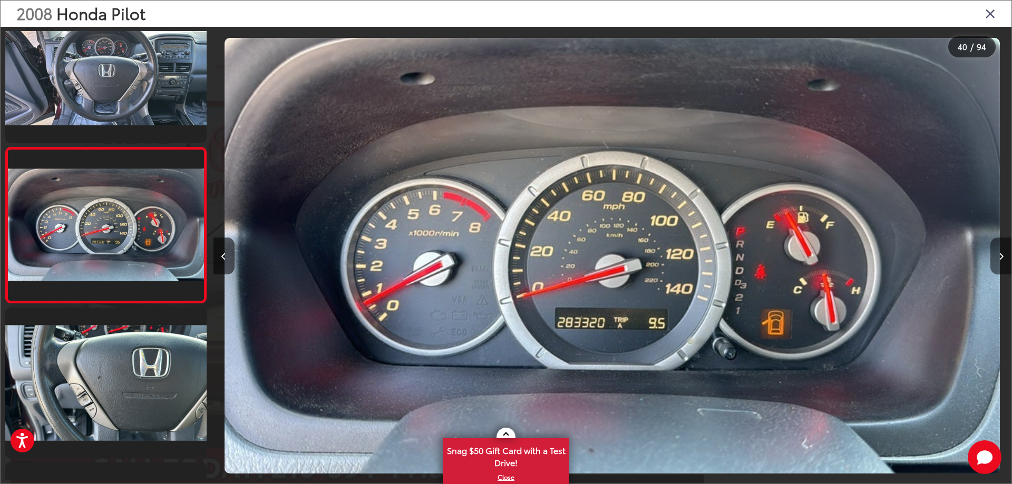
click at [998, 258] on icon "Next image" at bounding box center [1000, 256] width 5 height 7
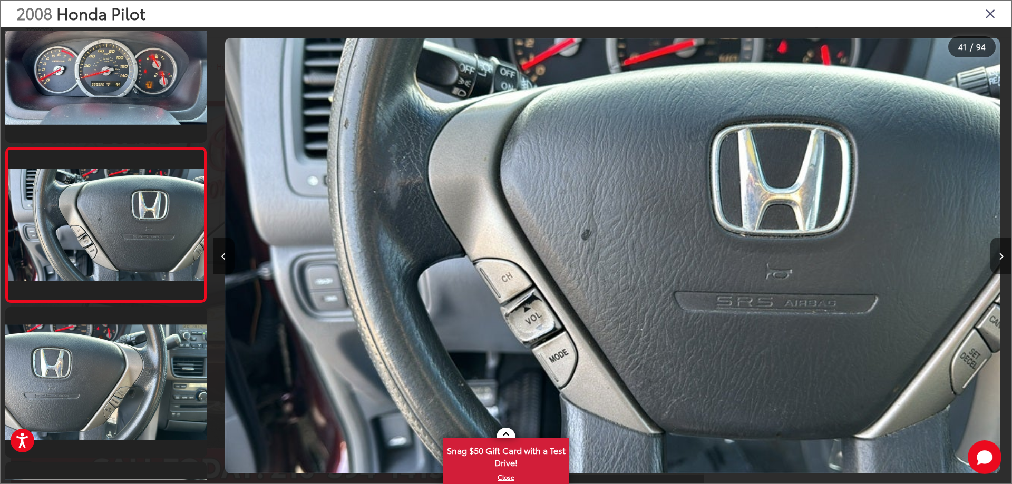
click at [998, 258] on icon "Next image" at bounding box center [1000, 256] width 5 height 7
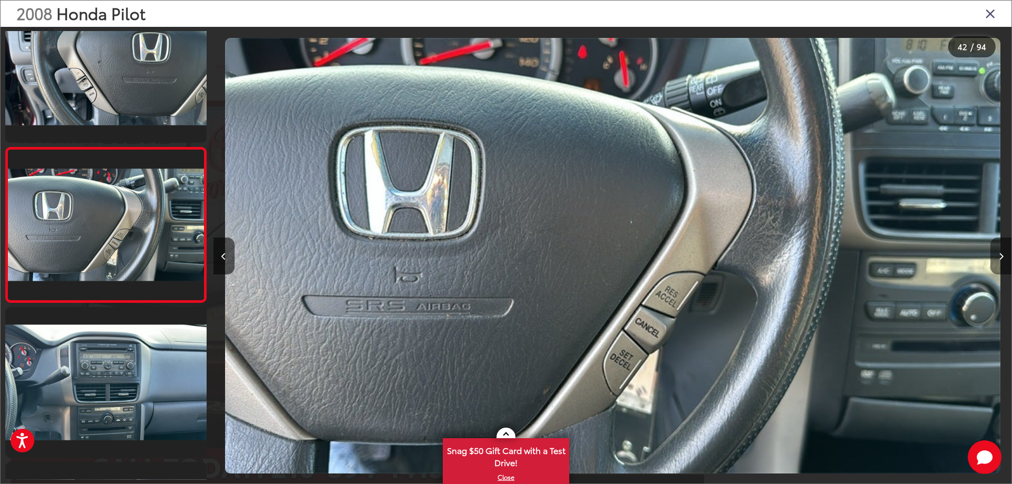
click at [998, 258] on icon "Next image" at bounding box center [1000, 256] width 5 height 7
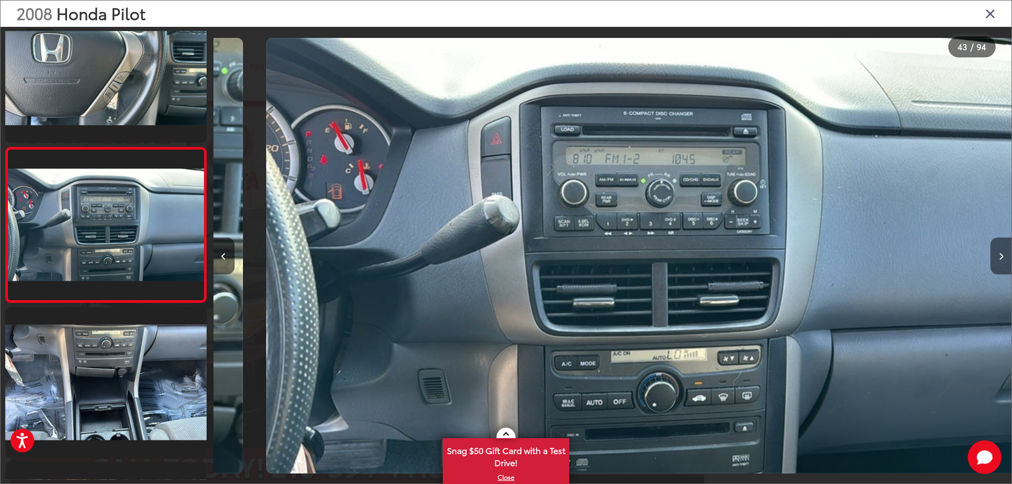
click at [998, 258] on icon "Next image" at bounding box center [1000, 256] width 5 height 7
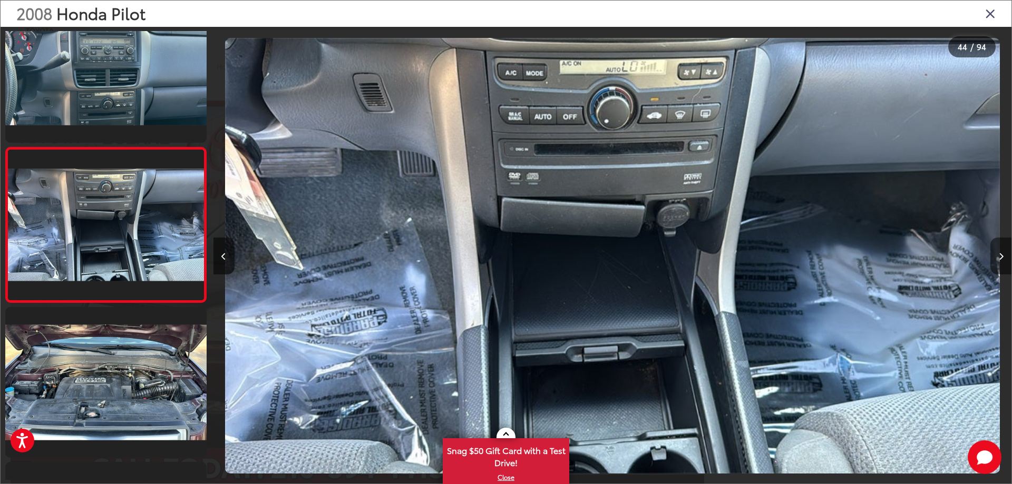
click at [998, 258] on icon "Next image" at bounding box center [1000, 256] width 5 height 7
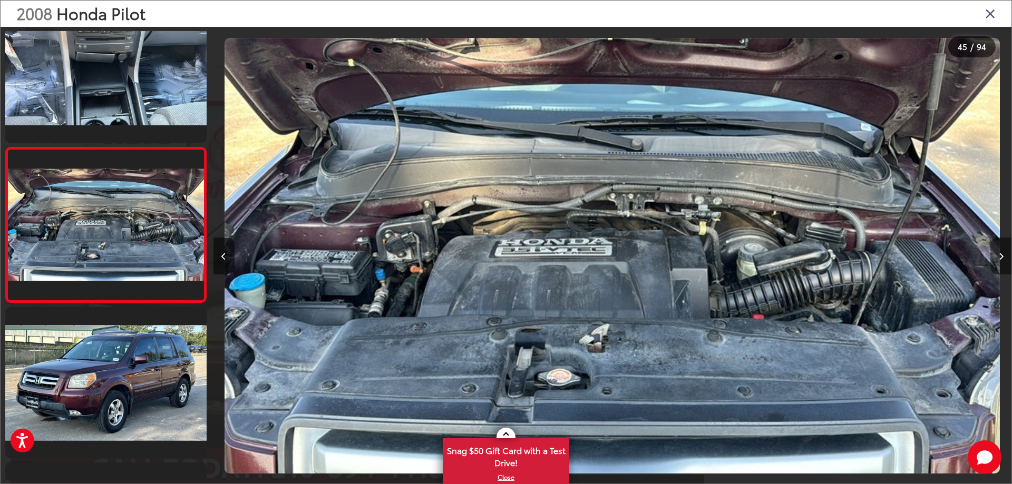
click at [998, 258] on icon "Next image" at bounding box center [1000, 256] width 5 height 7
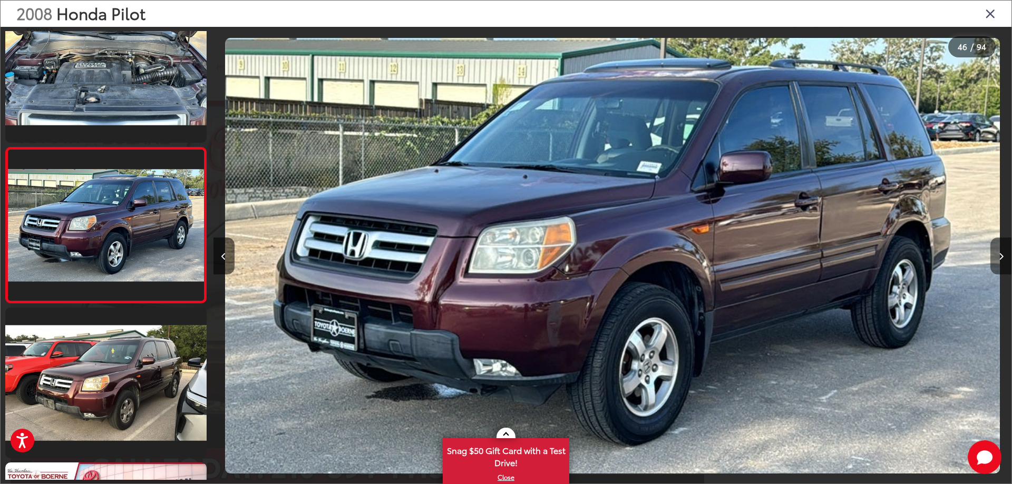
click at [998, 258] on icon "Next image" at bounding box center [1000, 256] width 5 height 7
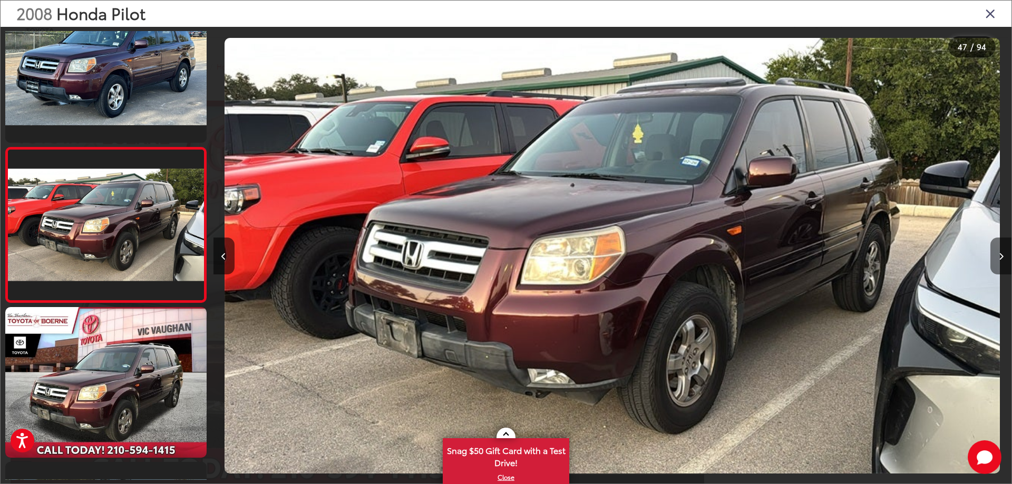
click at [998, 258] on icon "Next image" at bounding box center [1000, 256] width 5 height 7
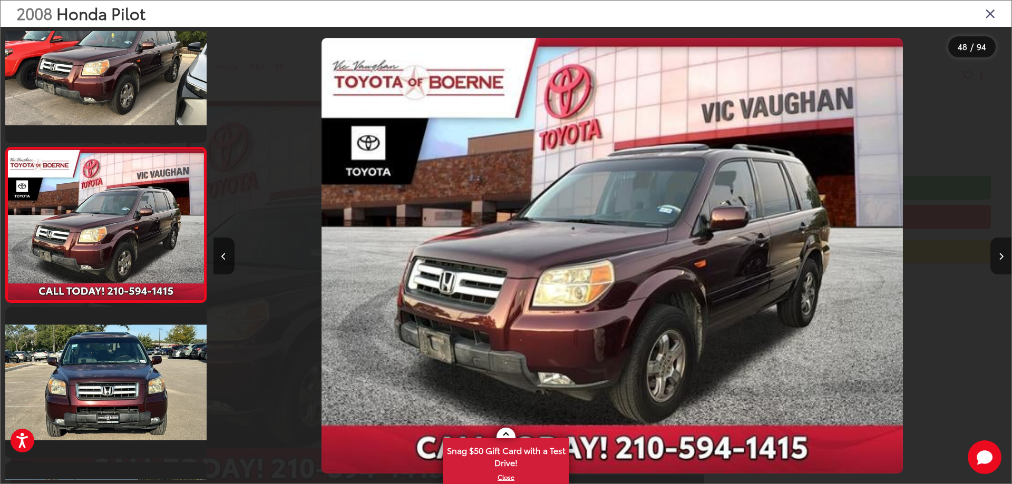
click at [998, 258] on icon "Next image" at bounding box center [1000, 256] width 5 height 7
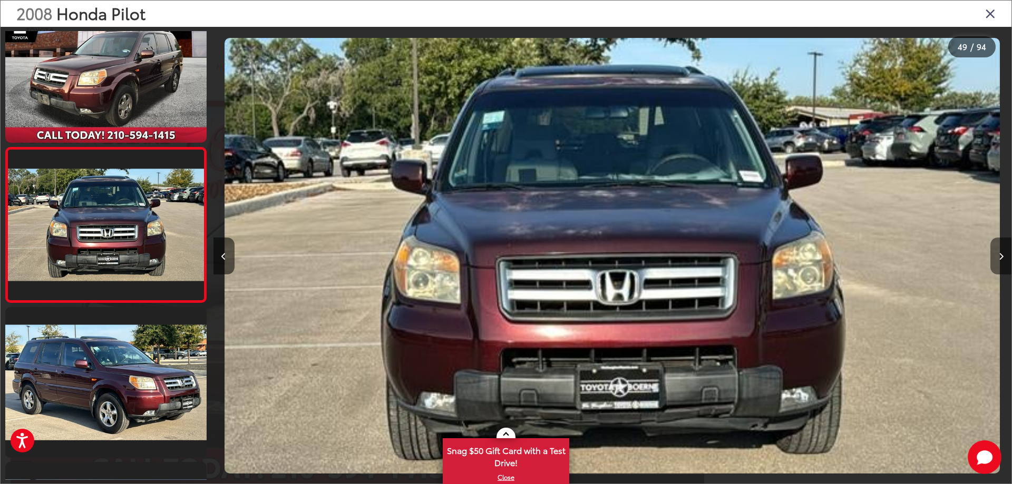
click at [999, 259] on icon "Next image" at bounding box center [1000, 256] width 5 height 7
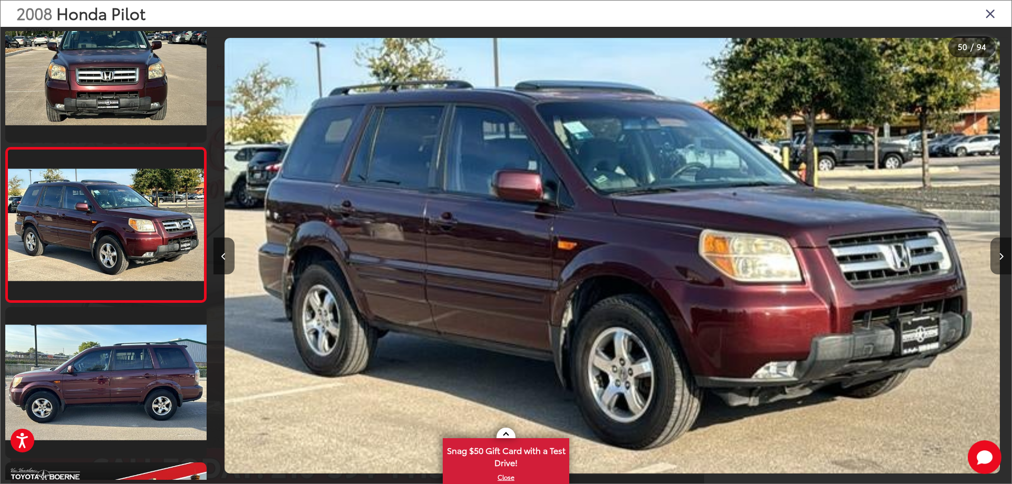
click at [999, 250] on button "Next image" at bounding box center [1000, 256] width 21 height 37
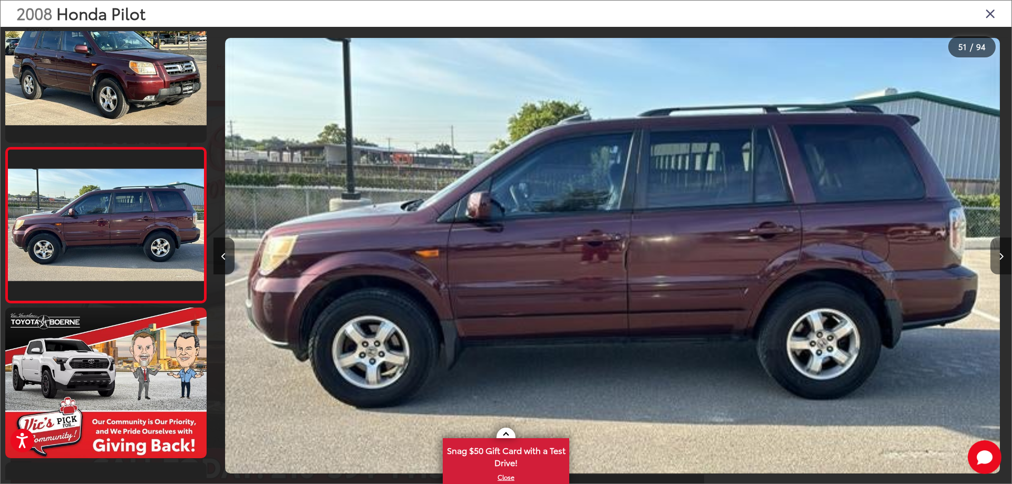
click at [999, 268] on button "Next image" at bounding box center [1000, 256] width 21 height 37
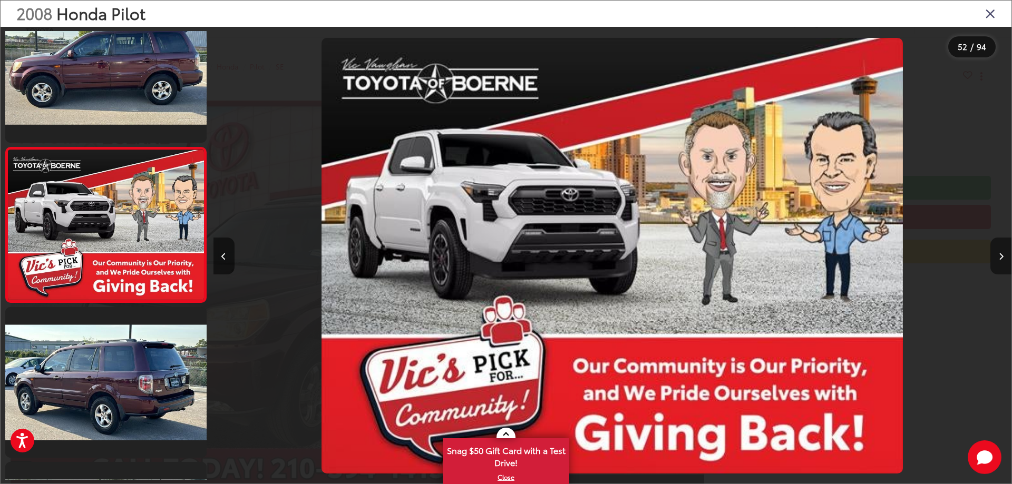
click at [1000, 263] on button "Next image" at bounding box center [1000, 256] width 21 height 37
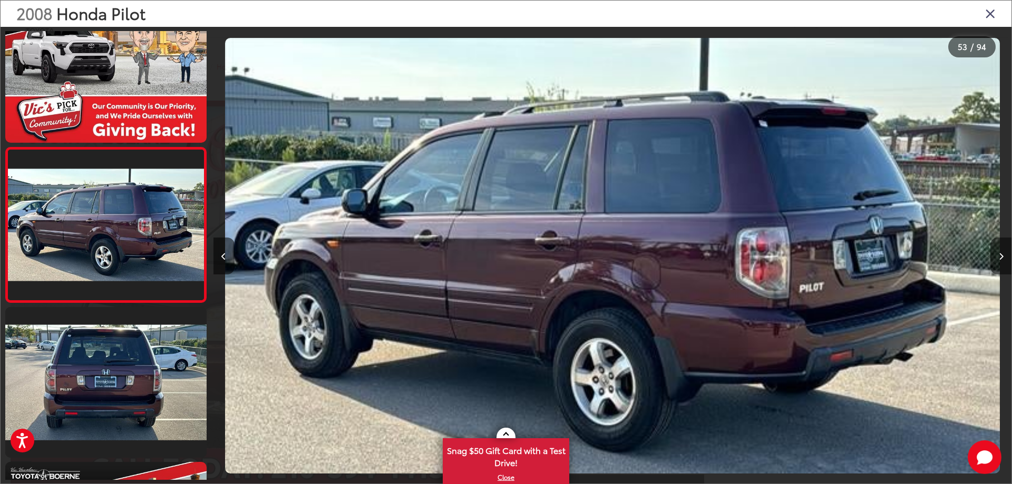
click at [999, 262] on button "Next image" at bounding box center [1000, 256] width 21 height 37
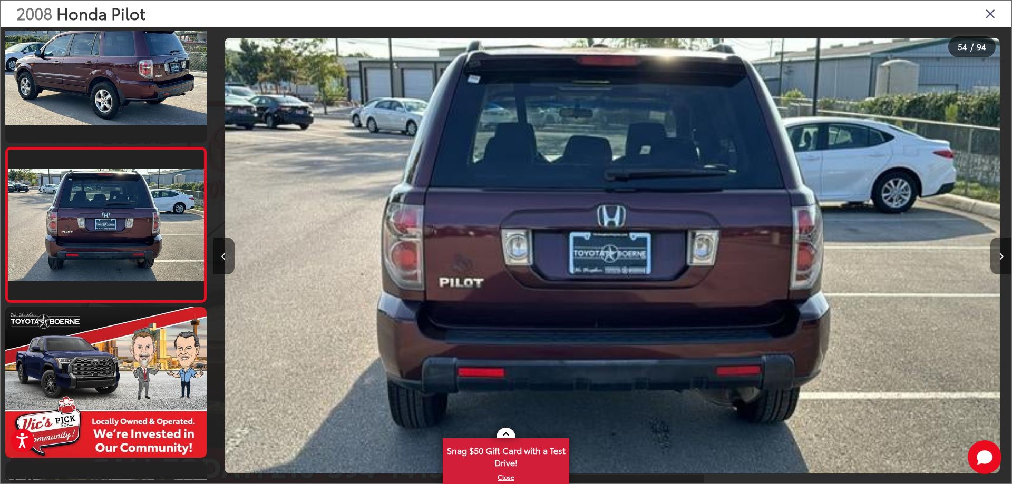
click at [996, 259] on button "Next image" at bounding box center [1000, 256] width 21 height 37
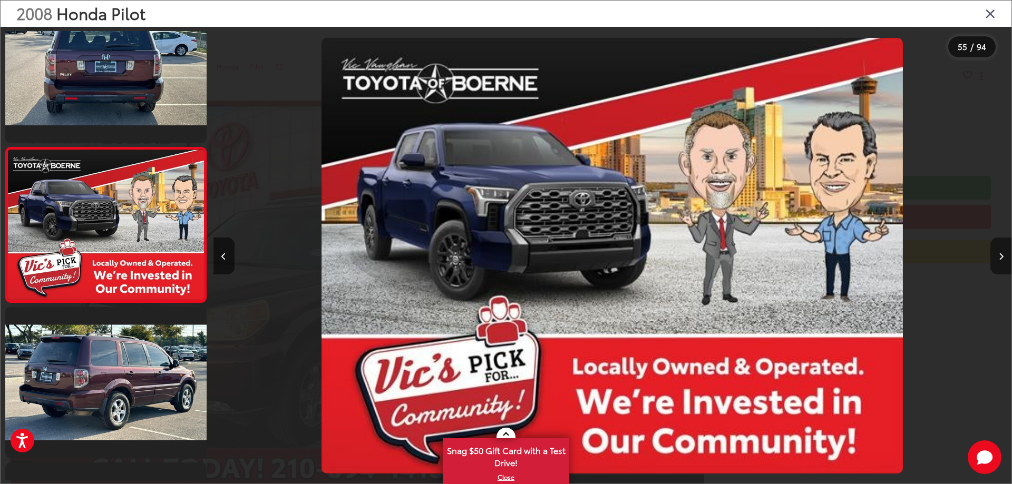
click at [993, 253] on button "Next image" at bounding box center [1000, 256] width 21 height 37
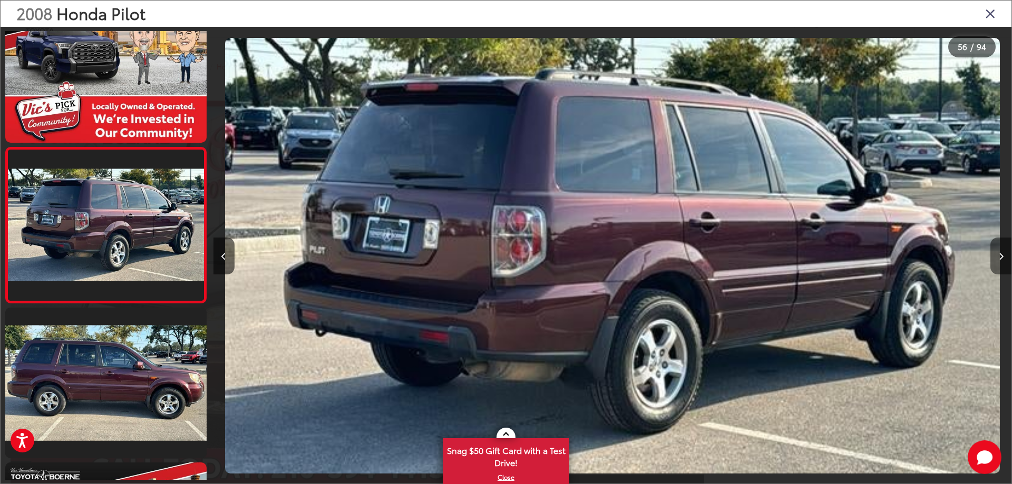
drag, startPoint x: 993, startPoint y: 253, endPoint x: 966, endPoint y: 249, distance: 27.7
click at [993, 253] on button "Next image" at bounding box center [1000, 256] width 21 height 37
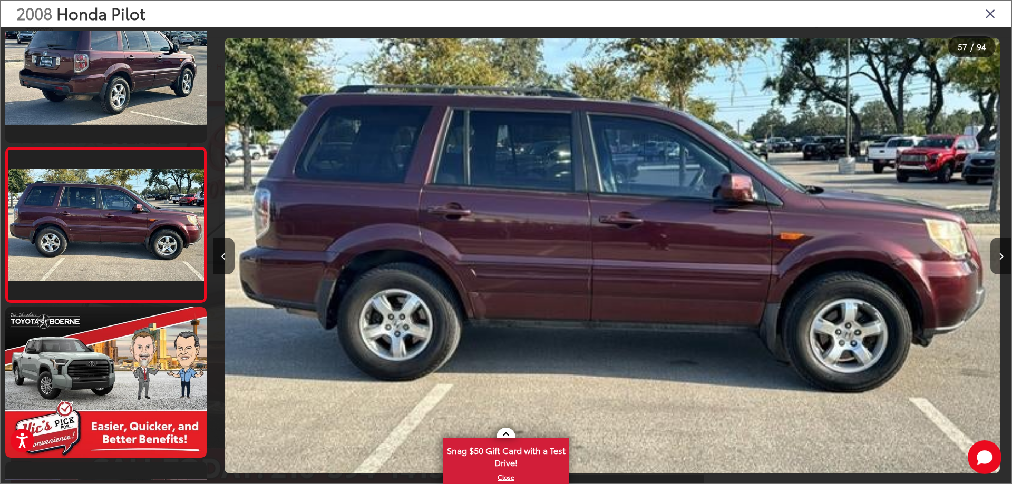
click at [991, 16] on icon "Close gallery" at bounding box center [990, 13] width 11 height 14
